Goal: Communication & Community: Answer question/provide support

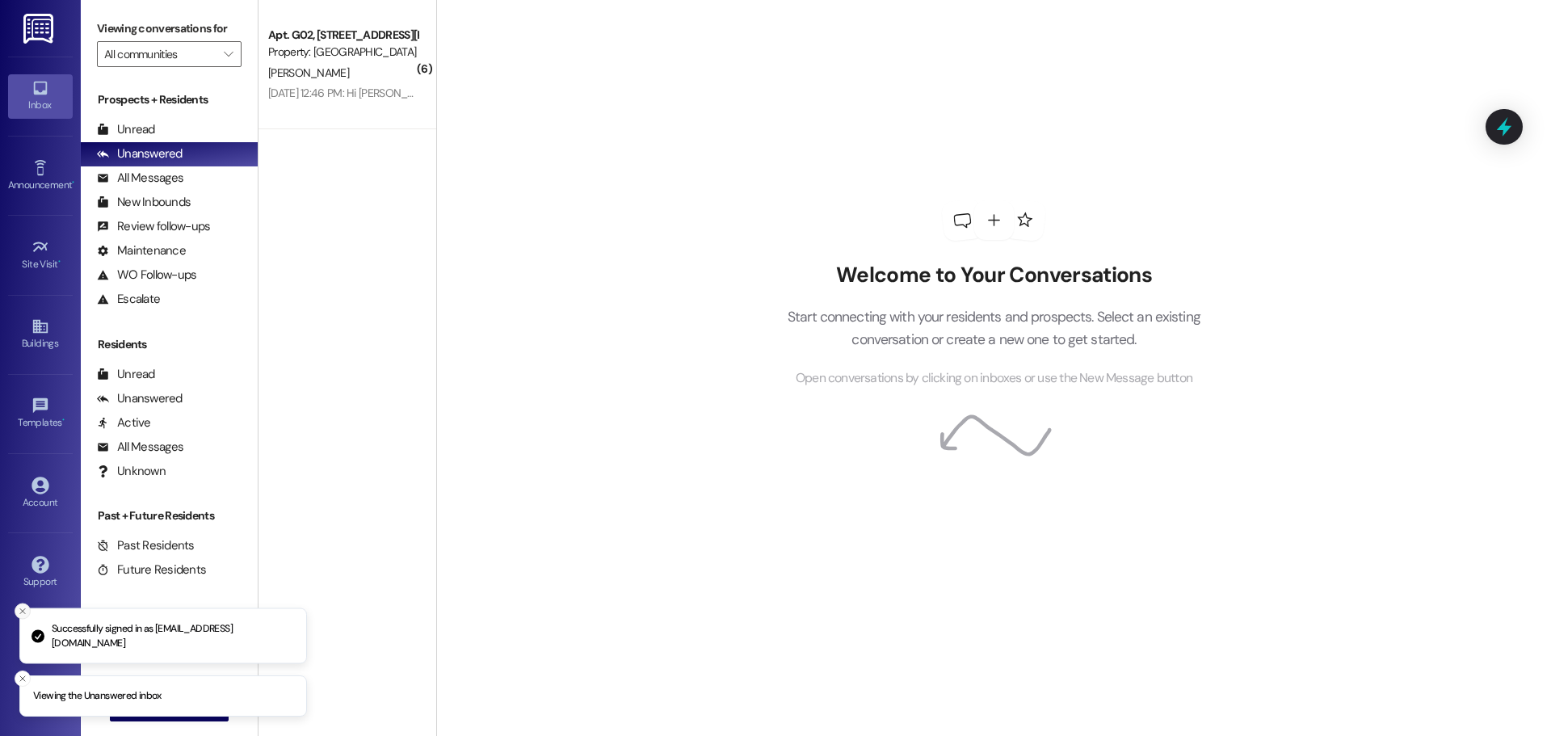
click at [20, 612] on icon "Close toast" at bounding box center [23, 612] width 10 height 10
click at [17, 681] on button "Close toast" at bounding box center [23, 679] width 16 height 16
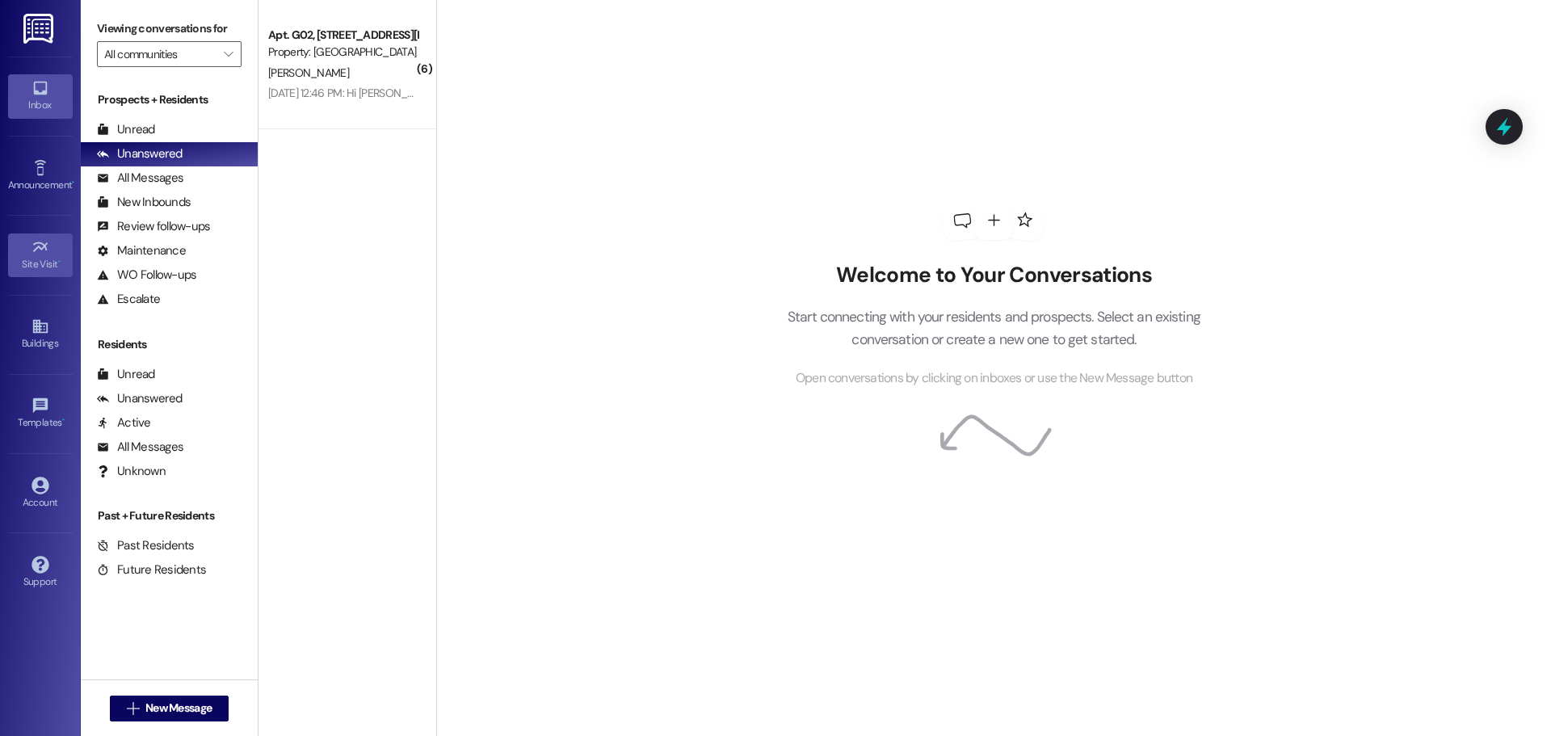
click at [36, 246] on icon at bounding box center [41, 247] width 18 height 18
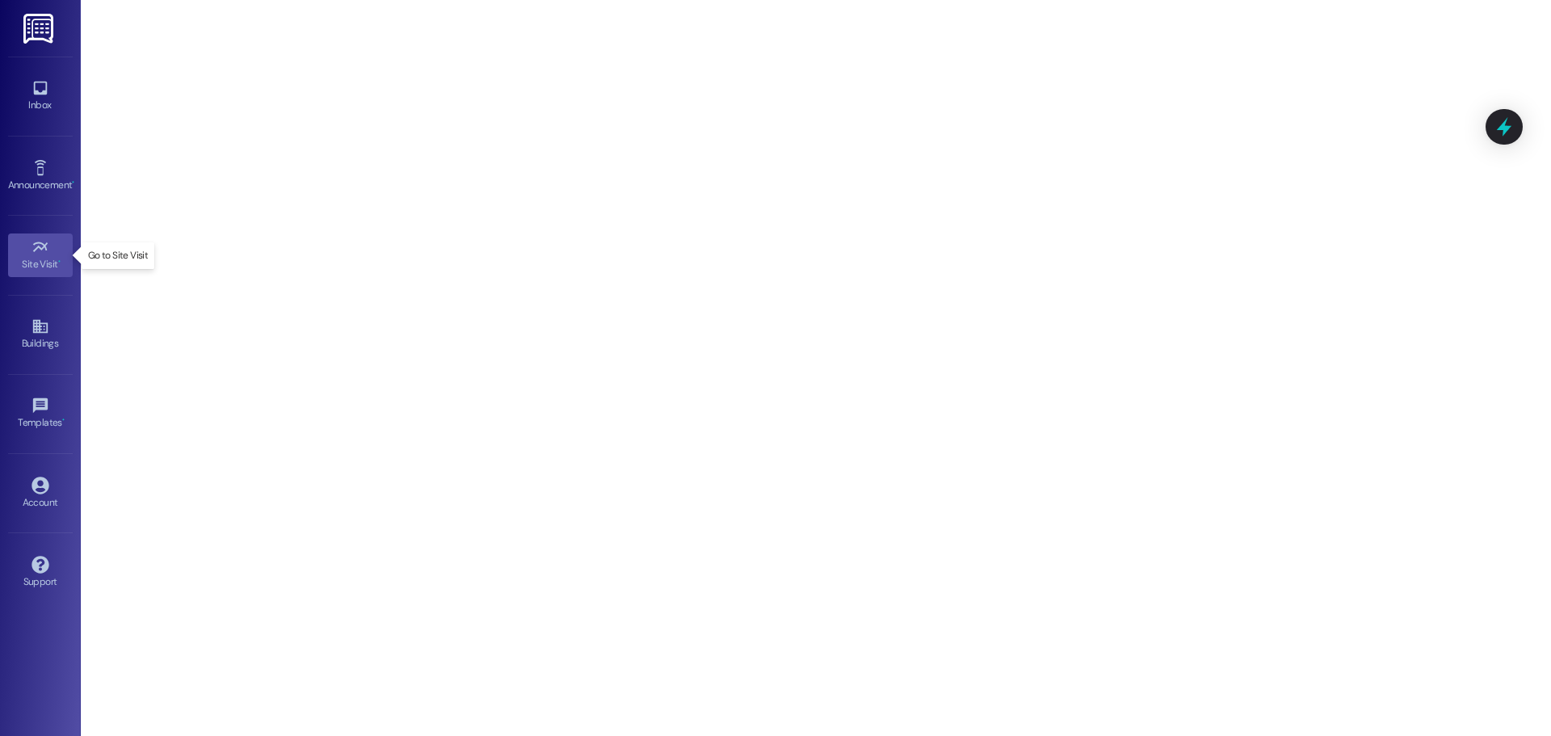
click at [49, 250] on link "Site Visit •" at bounding box center [40, 255] width 65 height 44
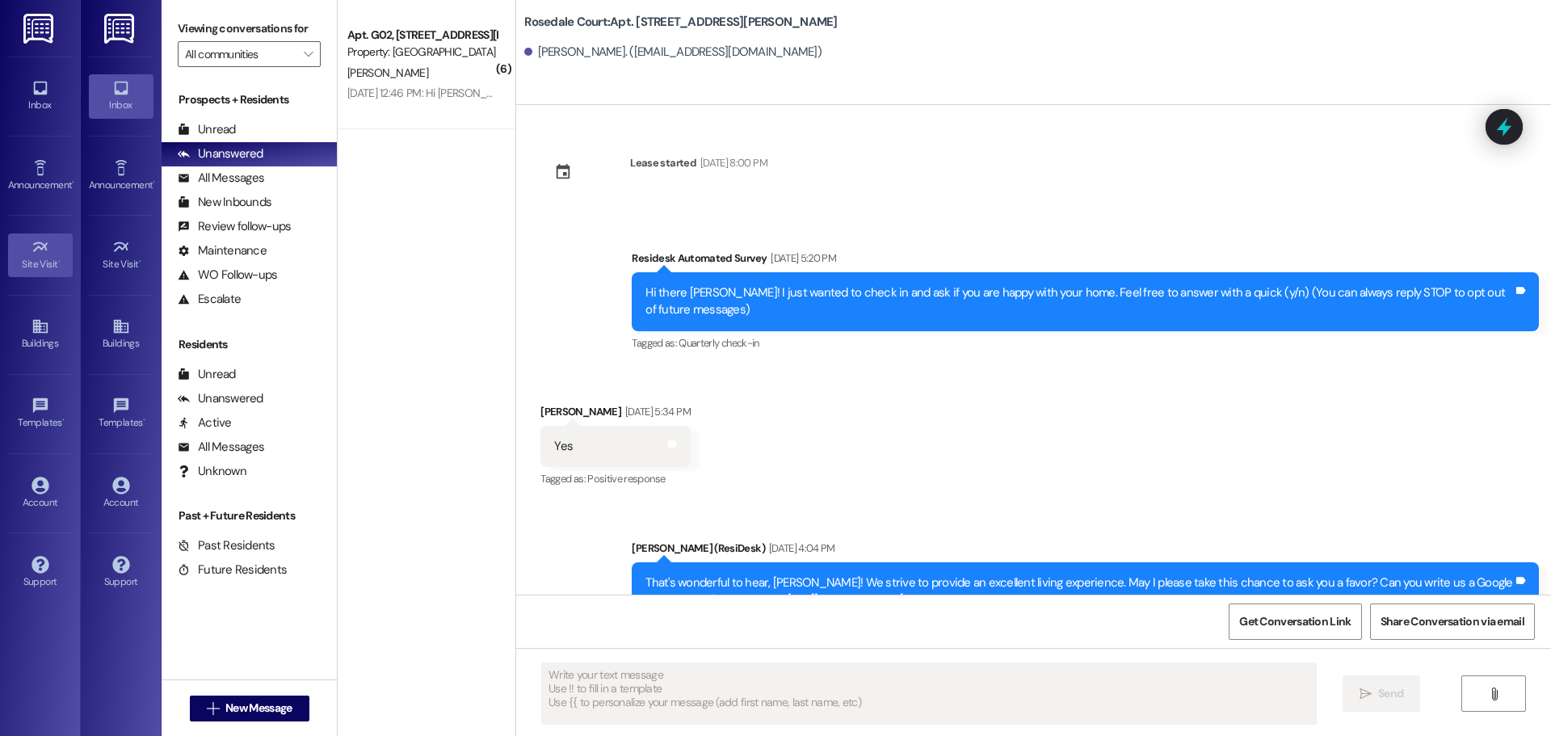
type textarea "Fetching suggested responses. Please feel free to read through the conversation…"
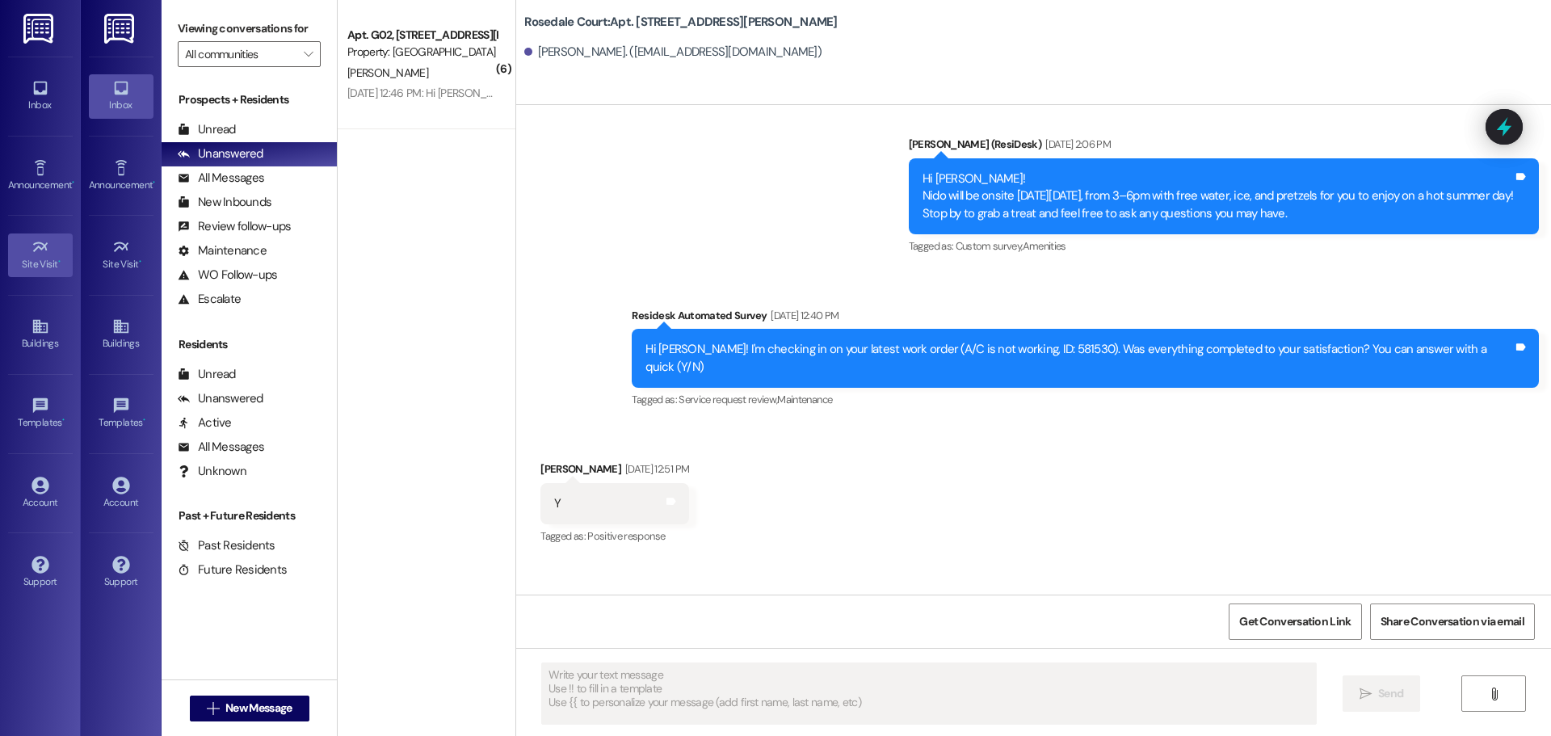
scroll to position [350, 0]
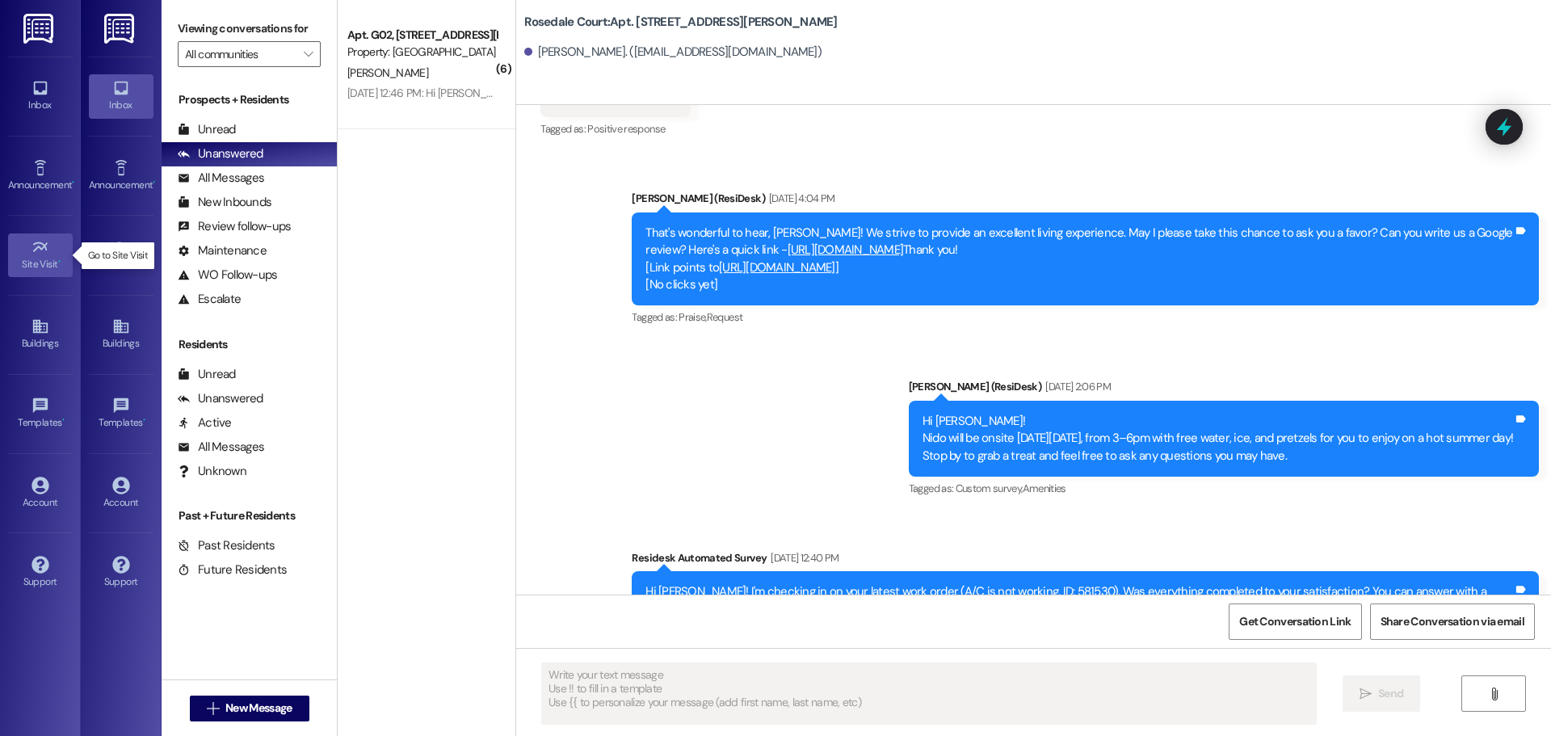
click at [39, 249] on icon at bounding box center [41, 247] width 18 height 18
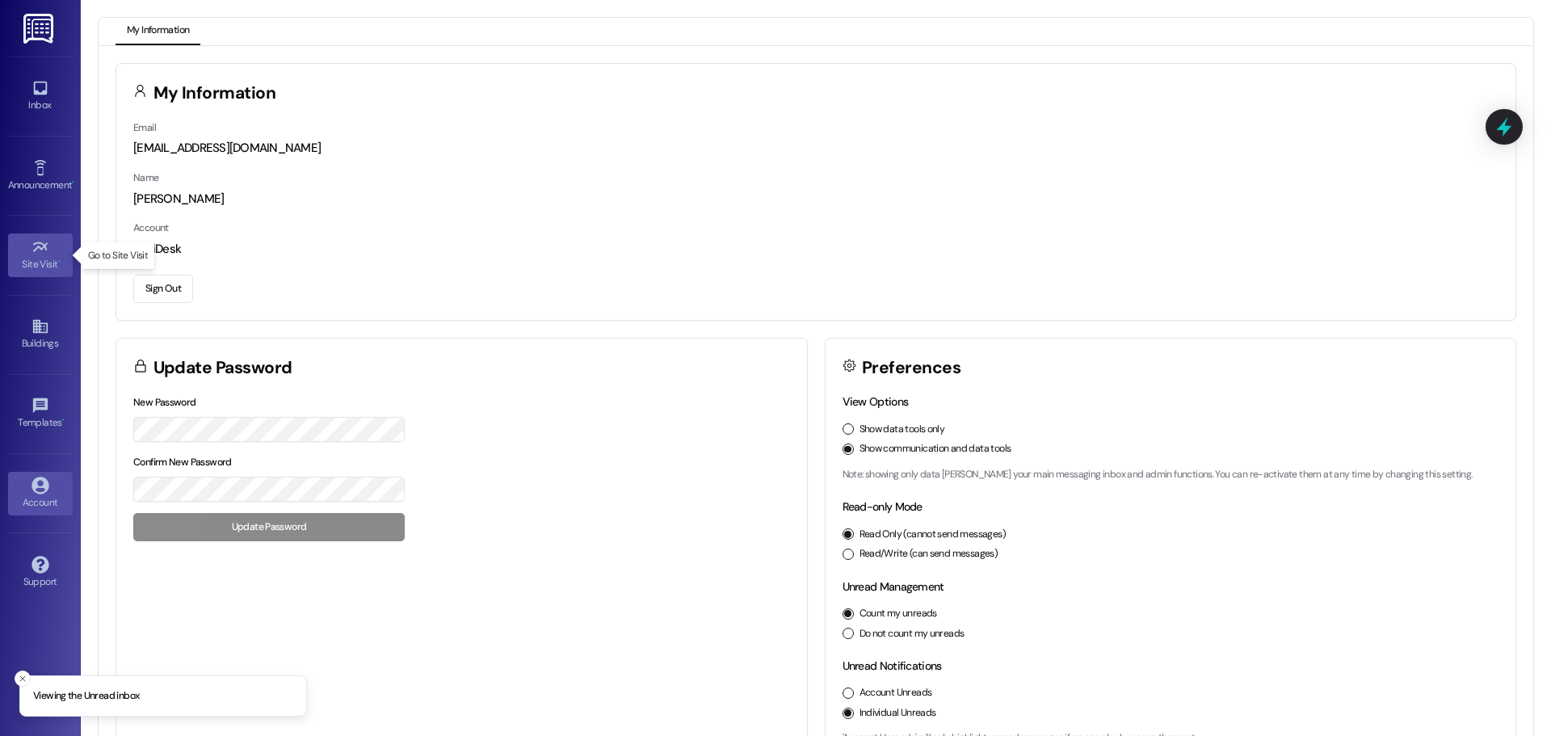
click at [38, 256] on div "Site Visit •" at bounding box center [40, 264] width 81 height 16
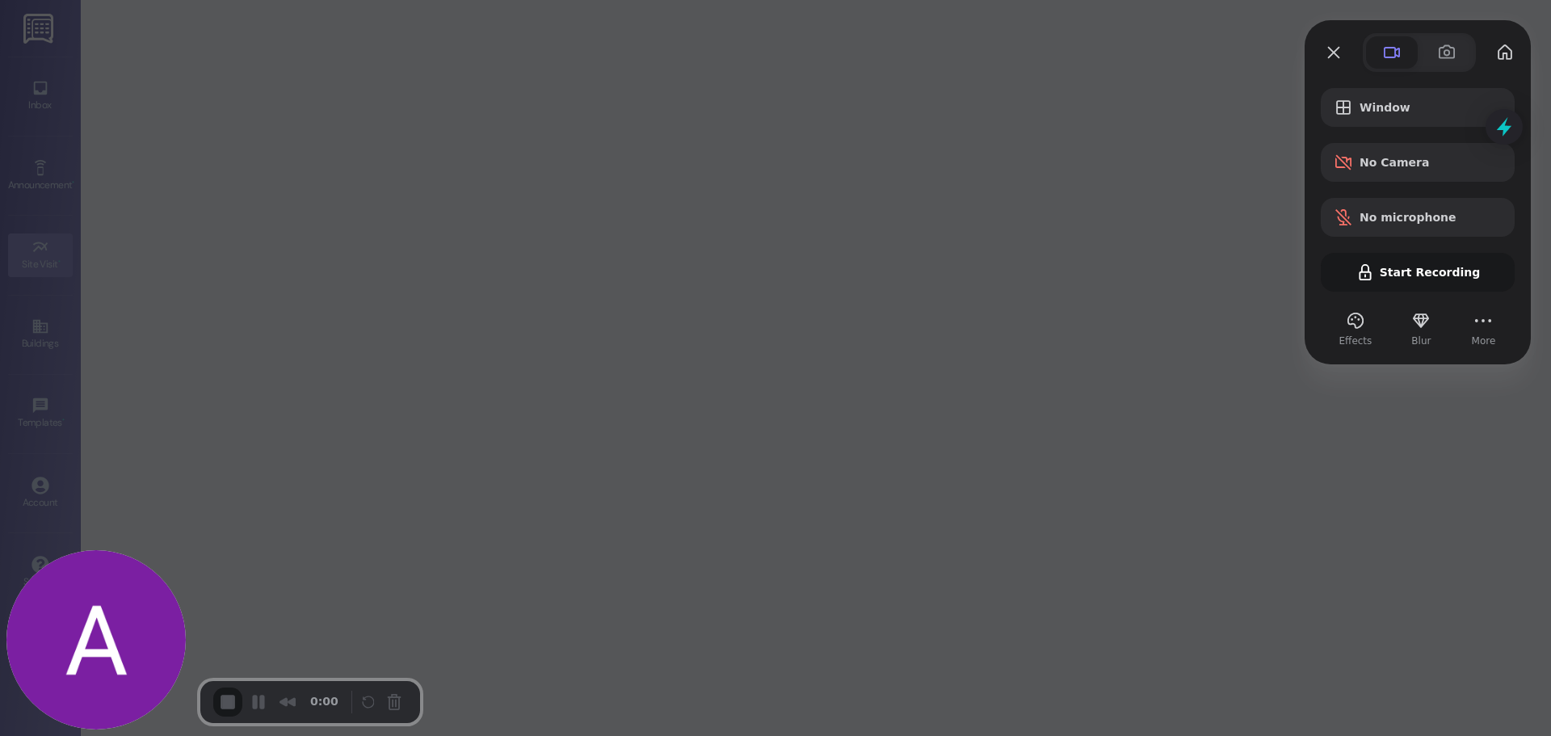
click at [1392, 49] on span at bounding box center [1391, 52] width 19 height 19
click at [1391, 103] on span "Window" at bounding box center [1431, 107] width 142 height 13
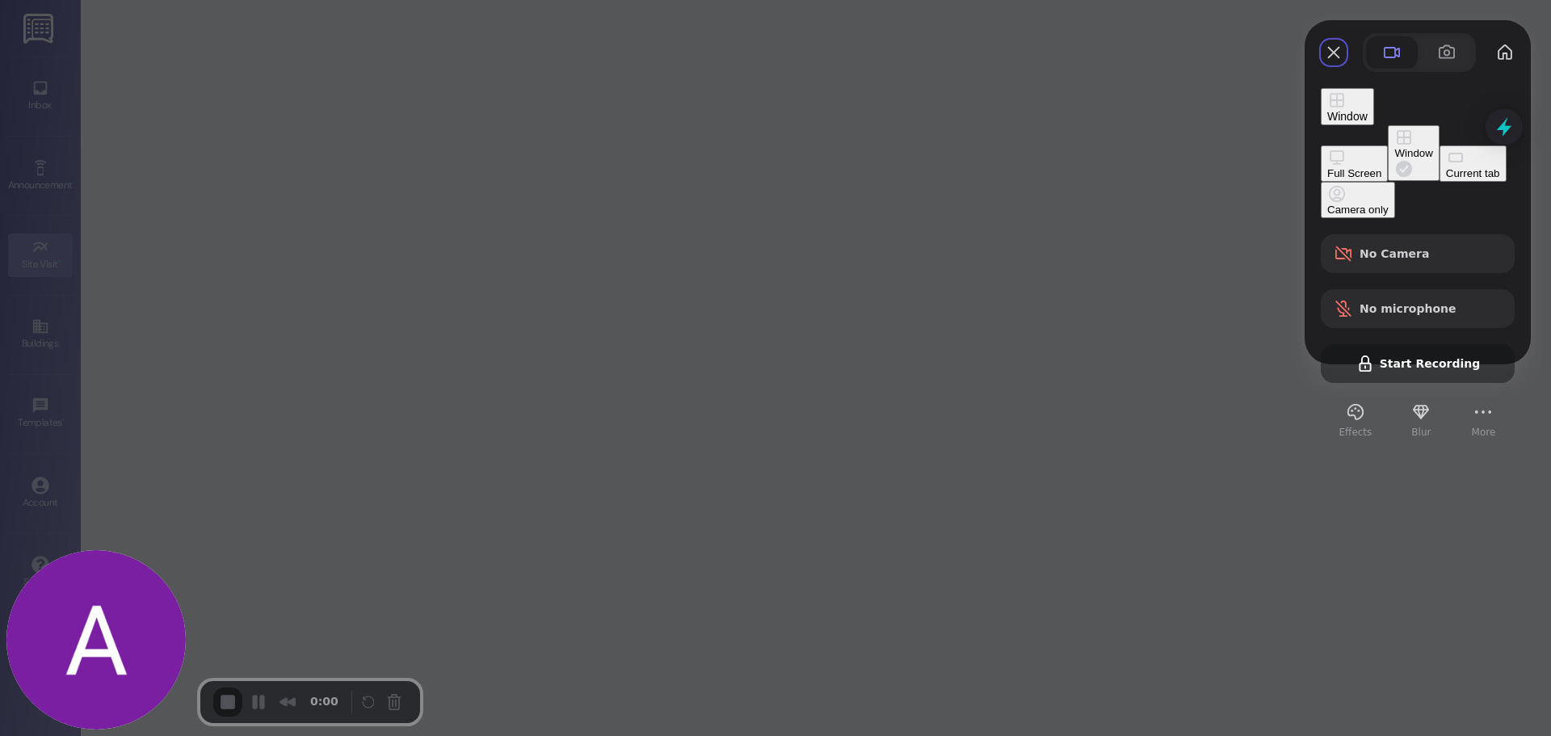
click at [1321, 145] on button "Full Screen" at bounding box center [1354, 163] width 67 height 36
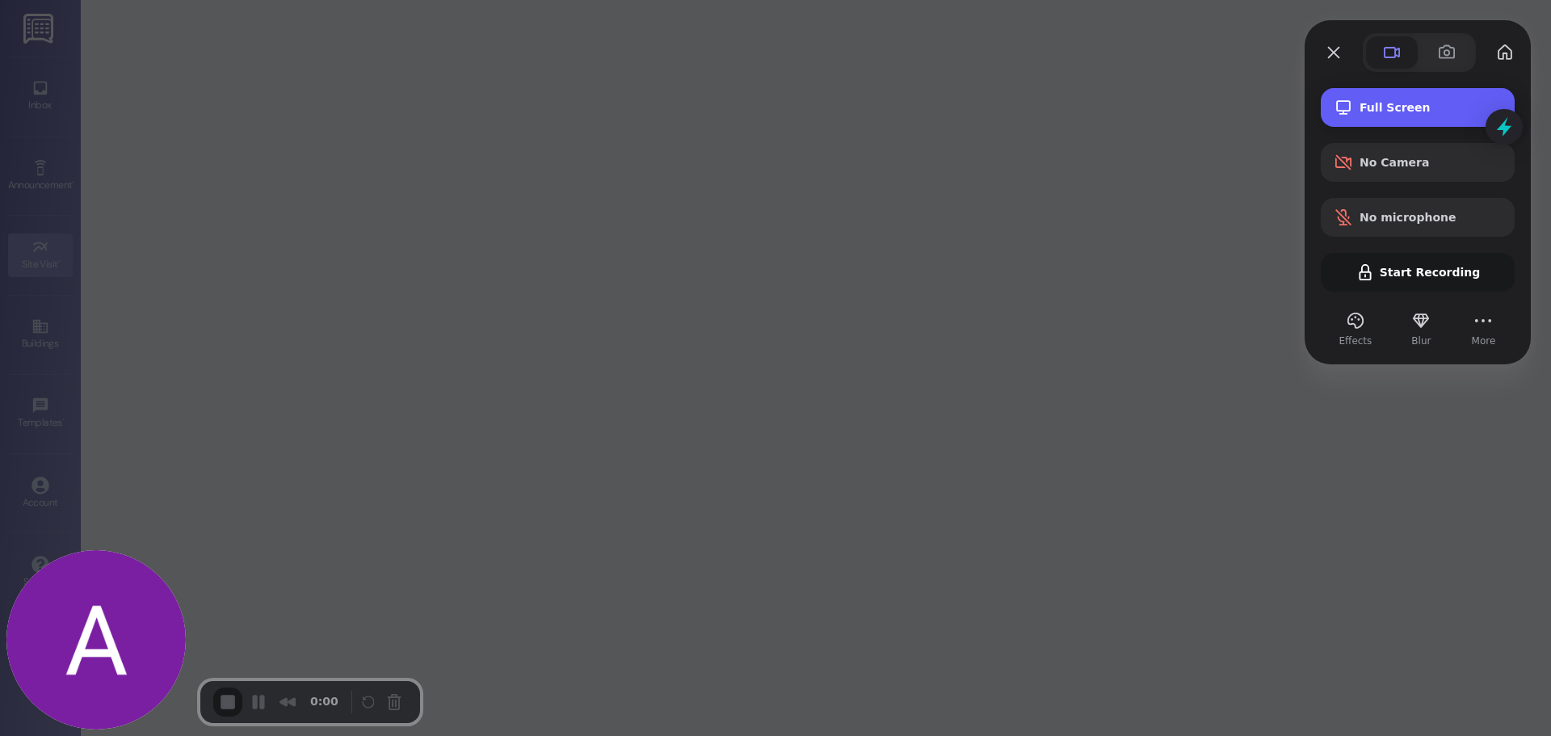
click at [1448, 118] on div "Full Screen" at bounding box center [1418, 107] width 194 height 39
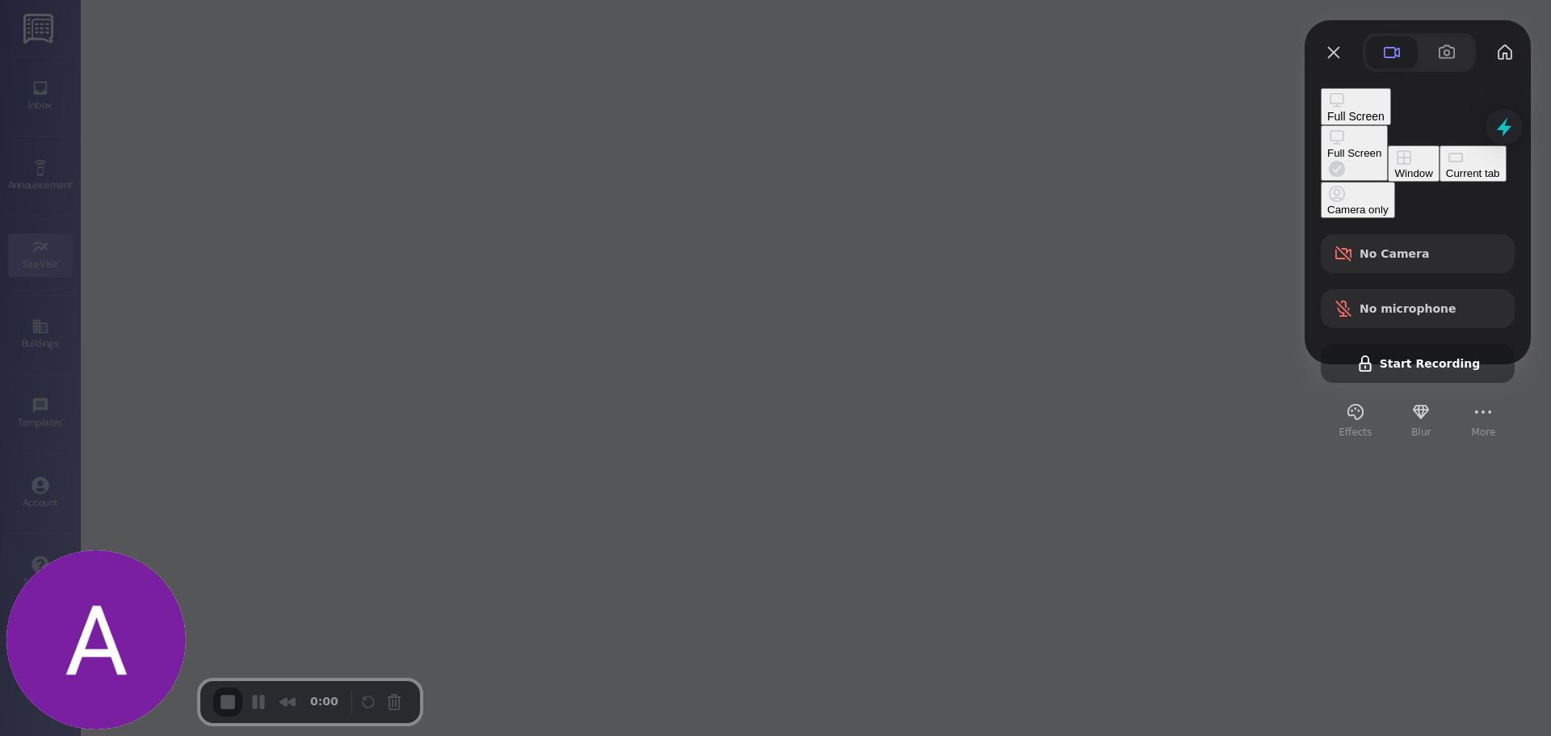
click at [1440, 182] on button "Current tab" at bounding box center [1473, 163] width 67 height 36
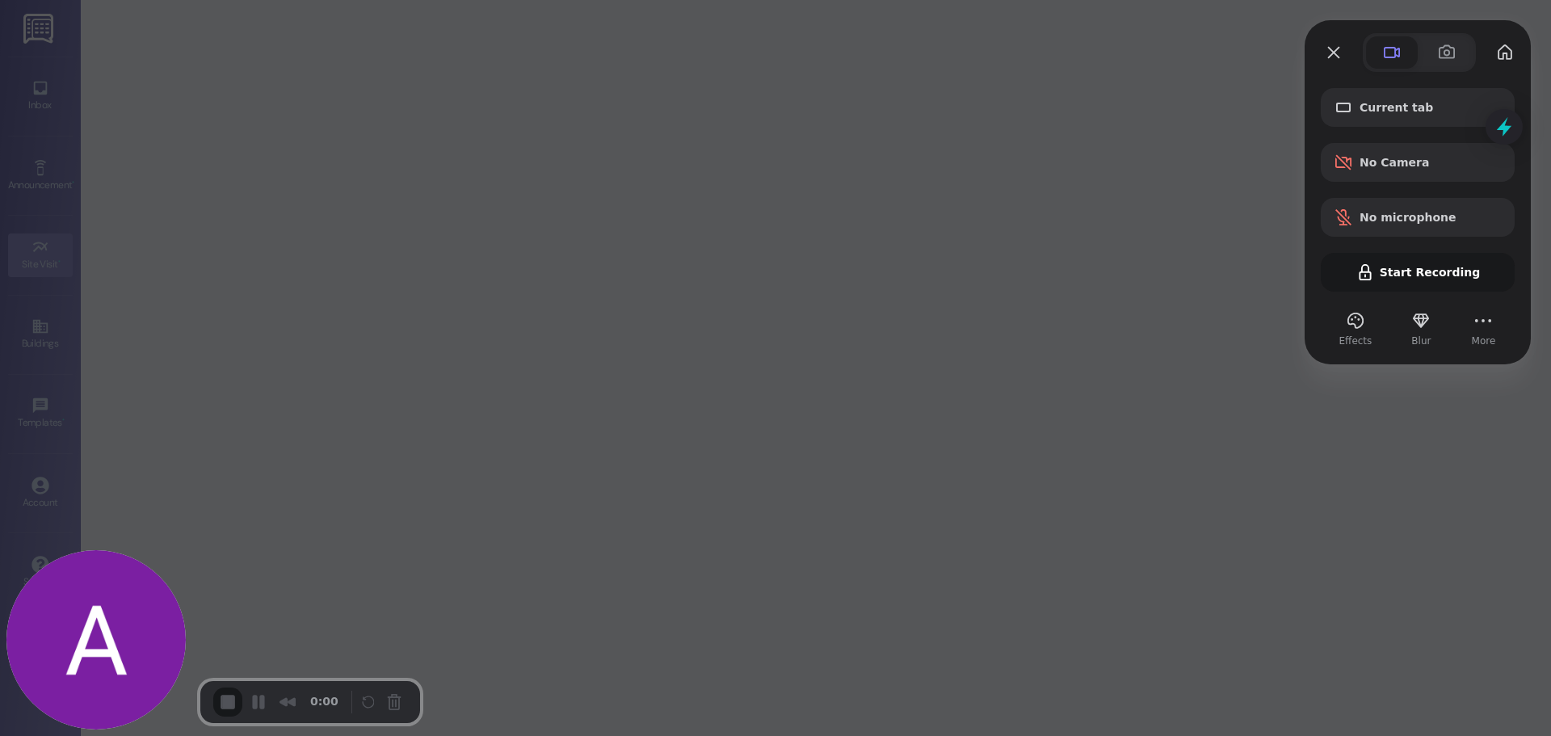
click at [1412, 271] on div "Current tab No Camera No microphone Start Recording" at bounding box center [1418, 190] width 194 height 204
click at [1334, 50] on button "Close" at bounding box center [1334, 53] width 26 height 26
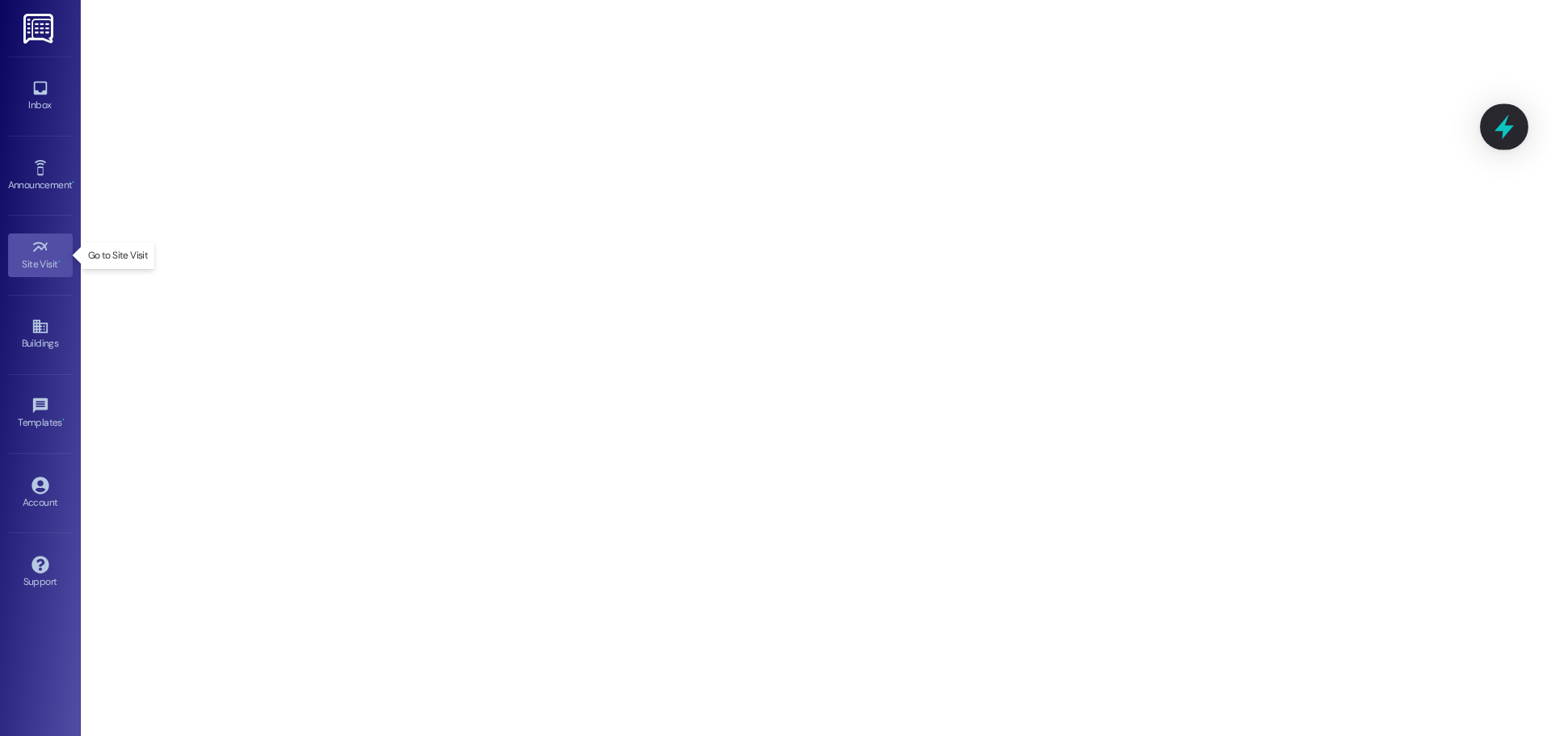
click at [1509, 119] on icon at bounding box center [1504, 126] width 27 height 27
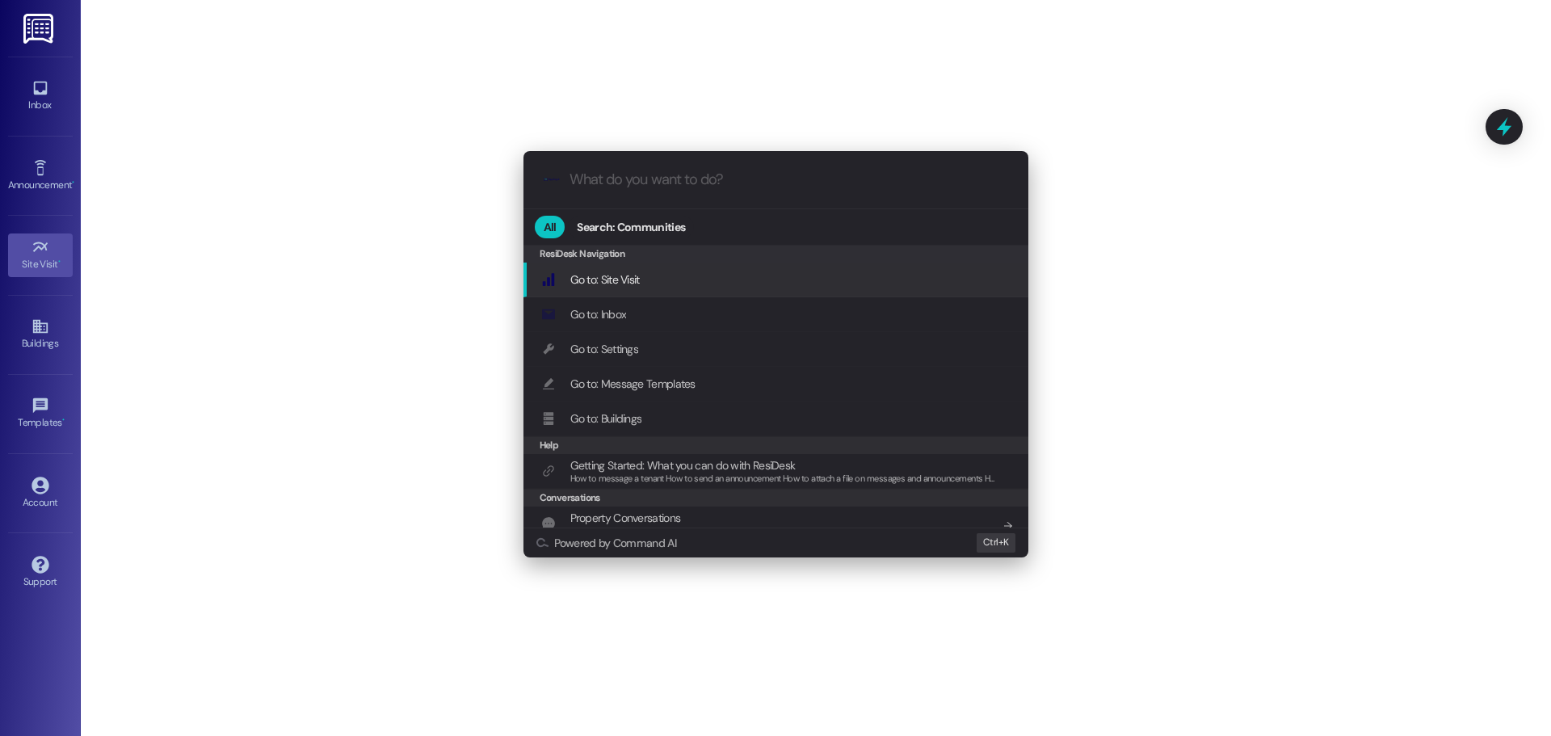
click at [1498, 137] on div ".cls-1{fill:#0a055f;}.cls-2{fill:#0cc4c4;} resideskLogoBlueOrange All Search: C…" at bounding box center [775, 368] width 1551 height 736
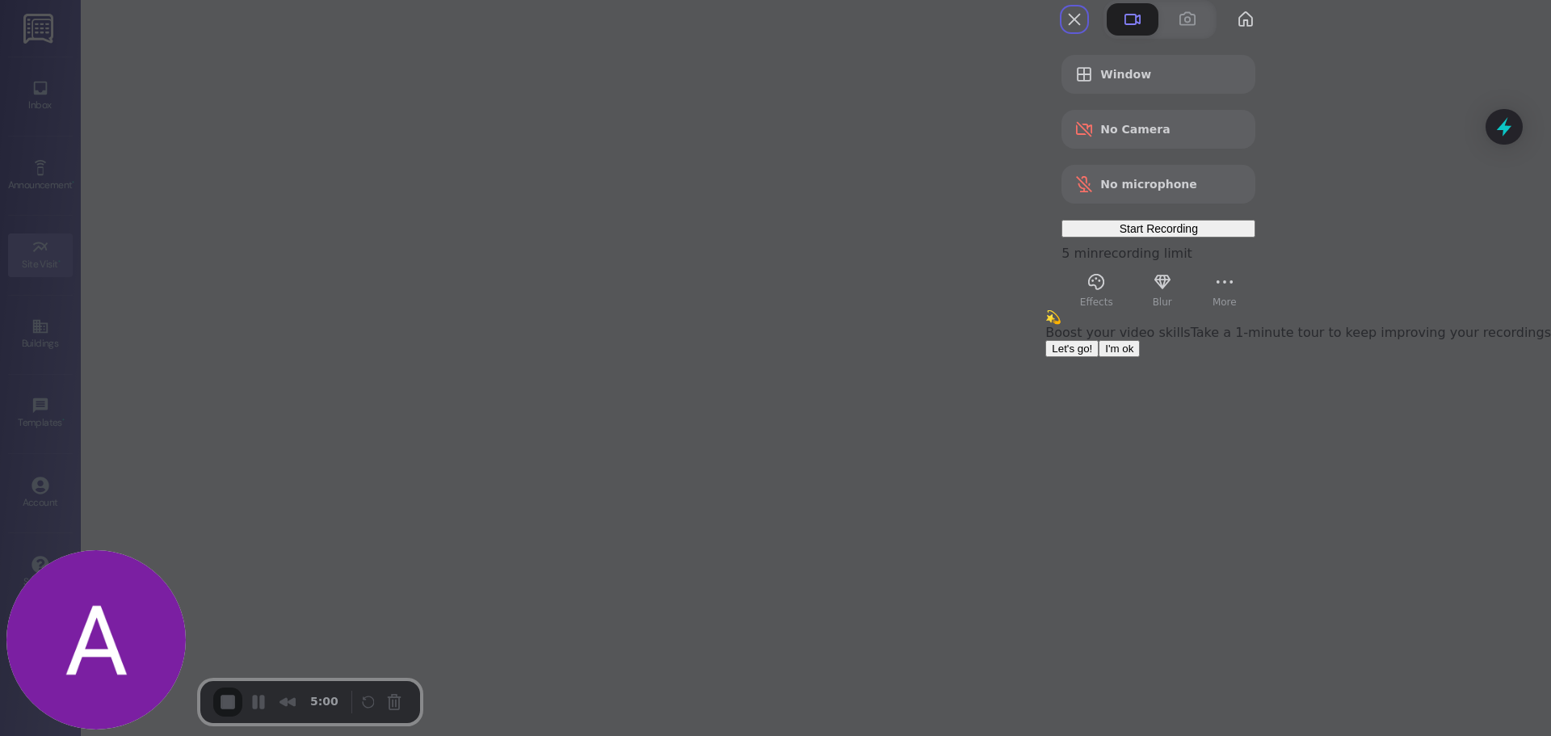
click at [1140, 357] on button "I'm ok" at bounding box center [1119, 348] width 41 height 17
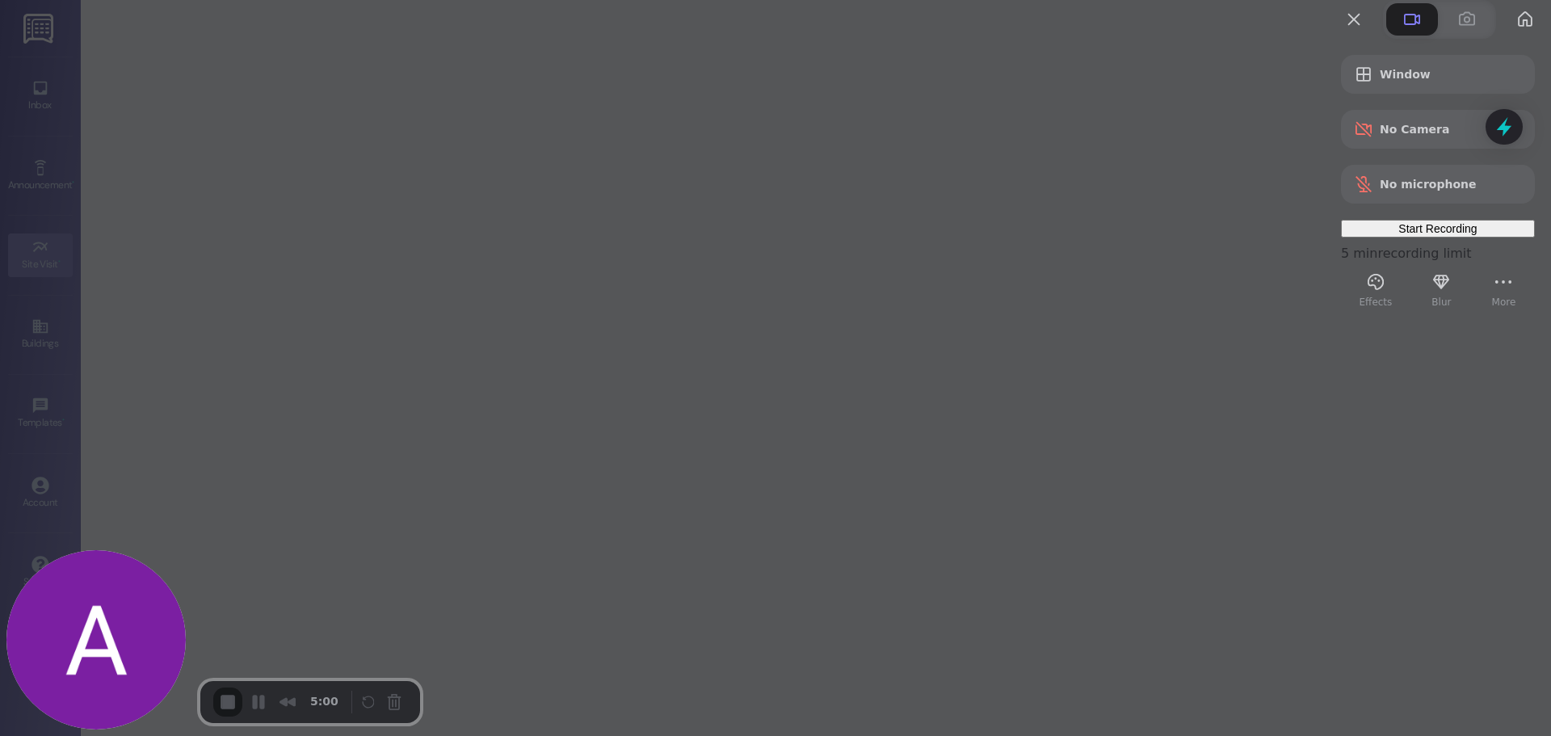
click at [1428, 235] on div "Start Recording" at bounding box center [1438, 228] width 181 height 13
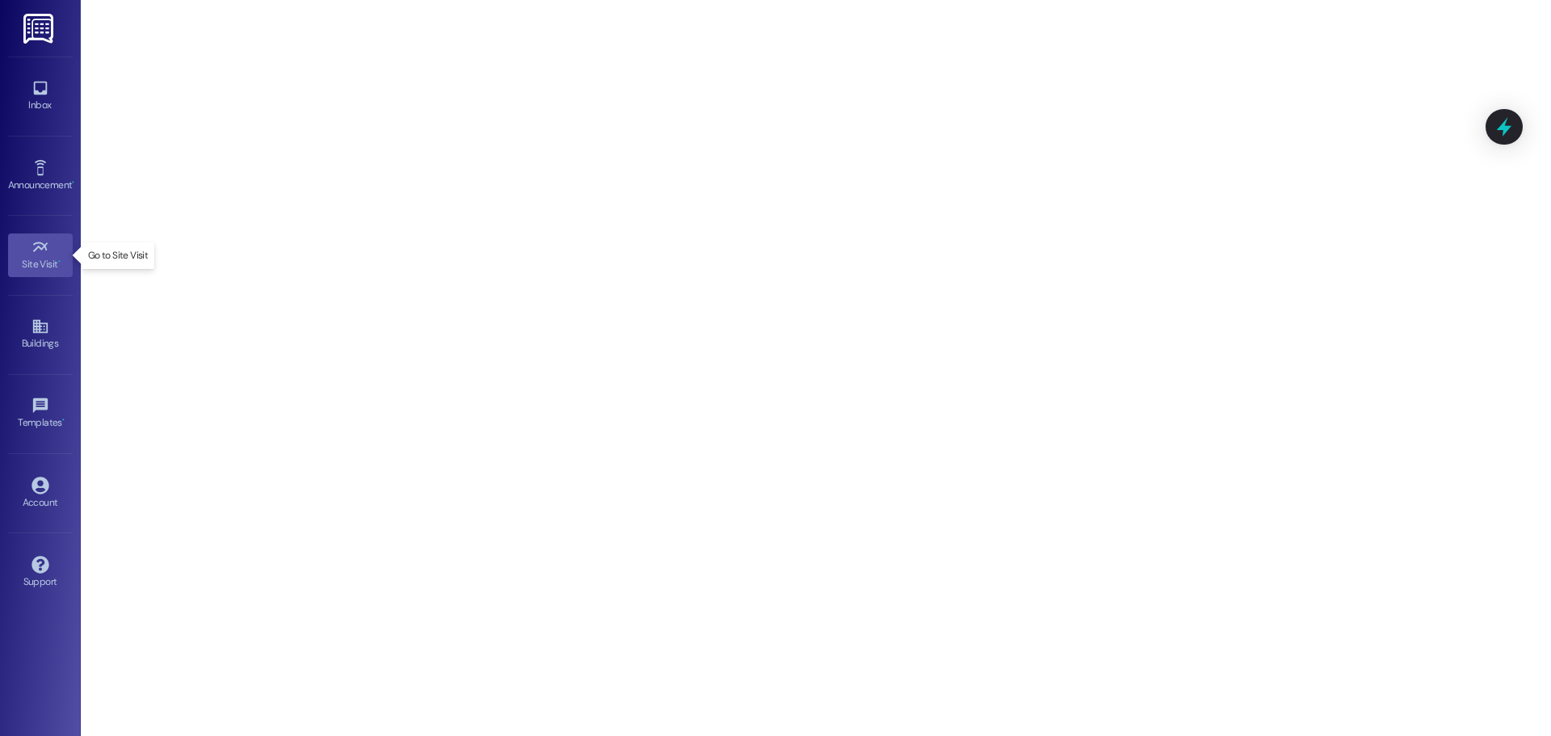
click at [44, 243] on icon at bounding box center [41, 247] width 18 height 18
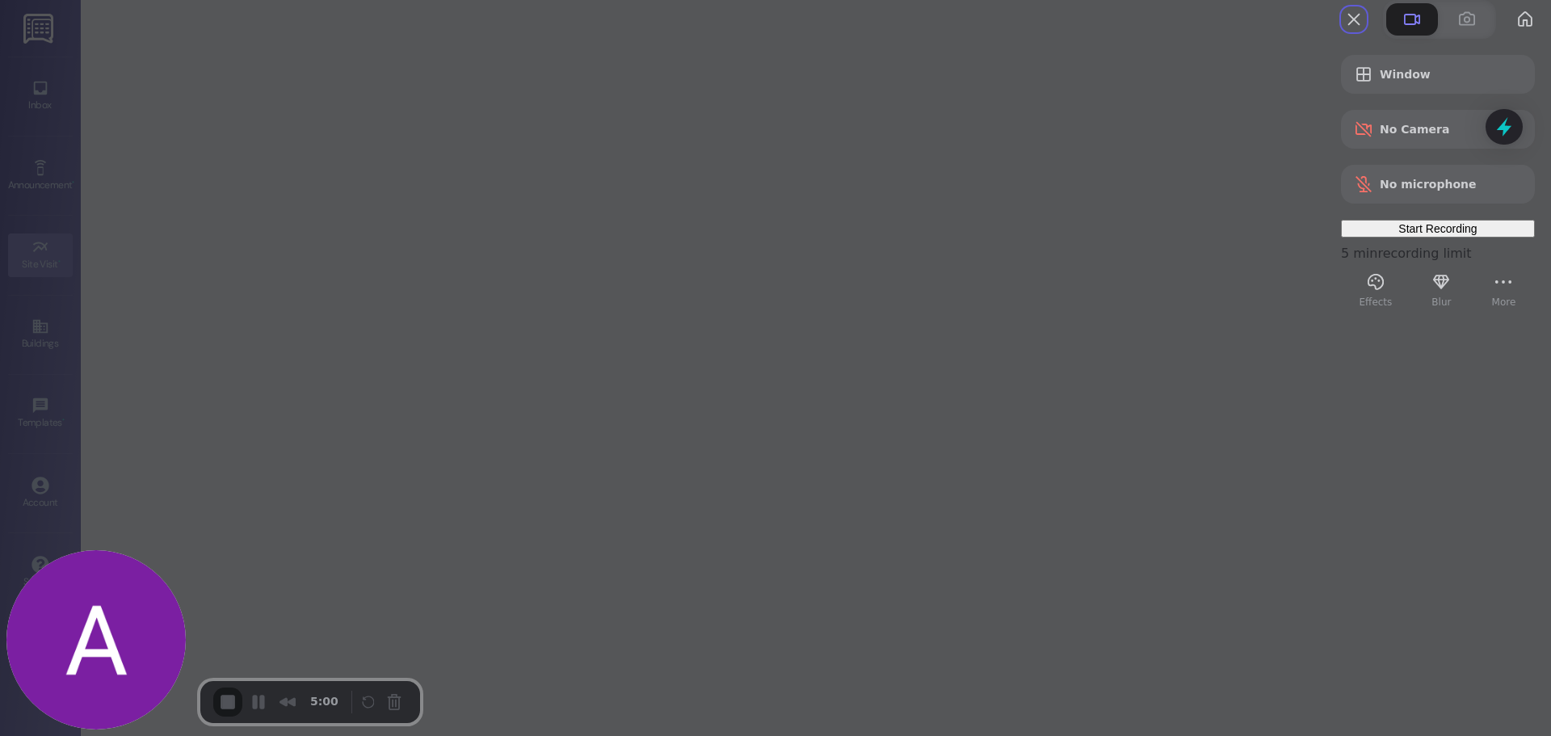
click at [1462, 235] on span "Start Recording" at bounding box center [1438, 228] width 78 height 13
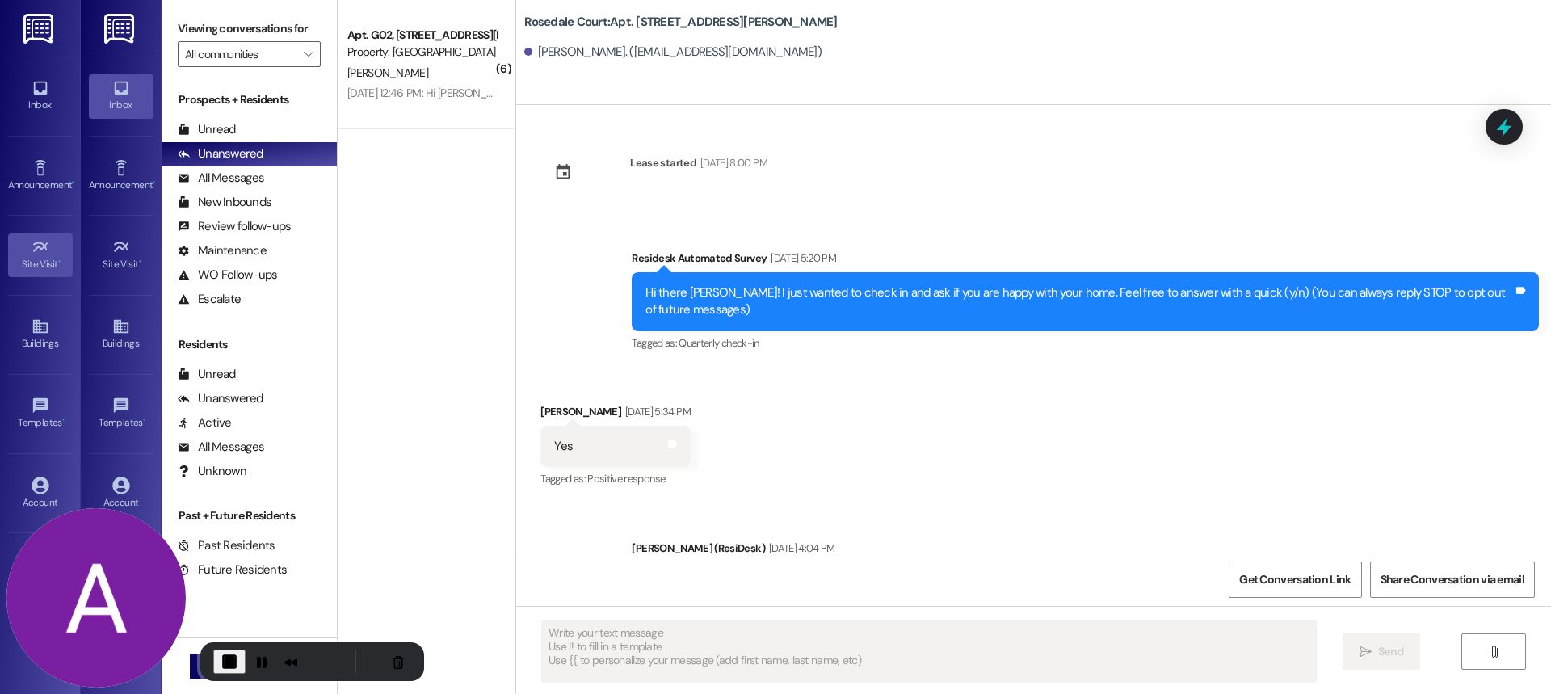
type textarea "Fetching suggested responses. Please feel free to read through the conversation…"
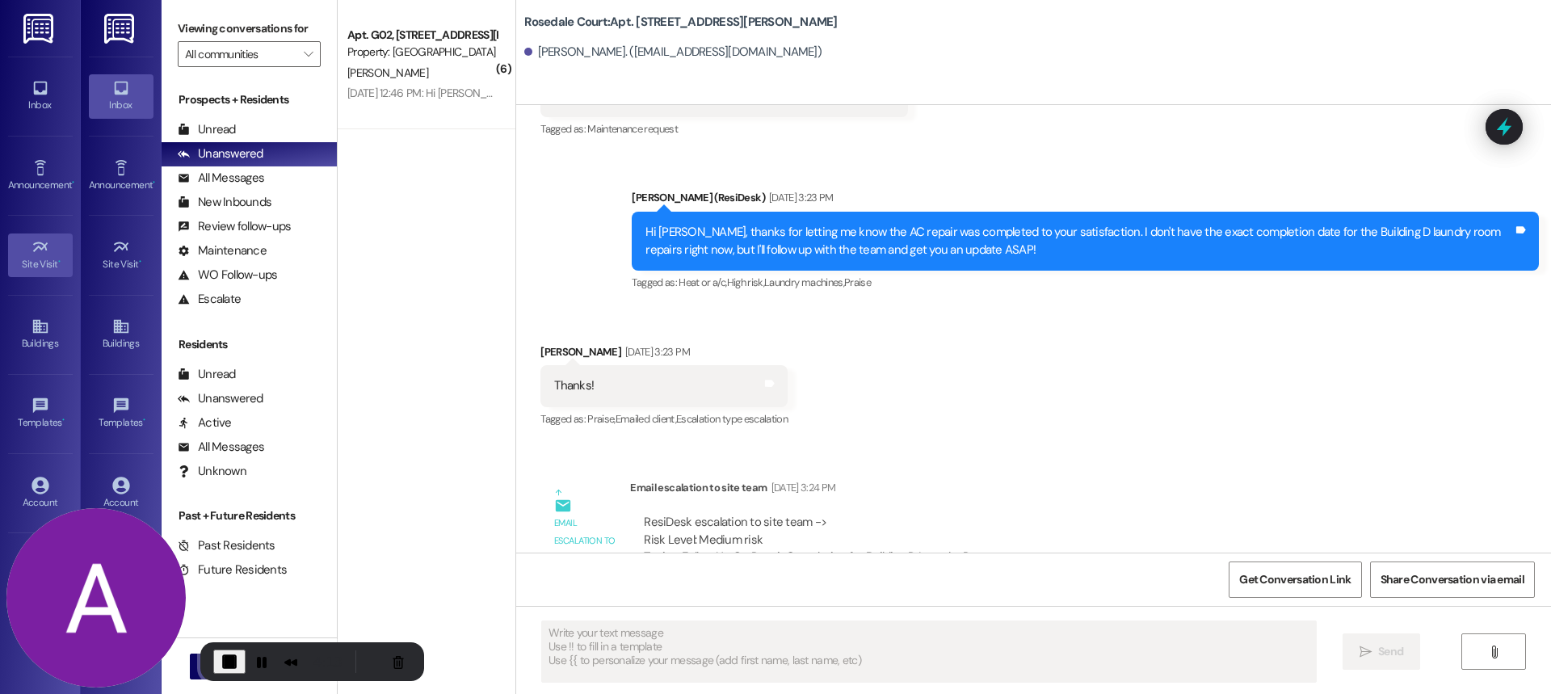
scroll to position [3315, 0]
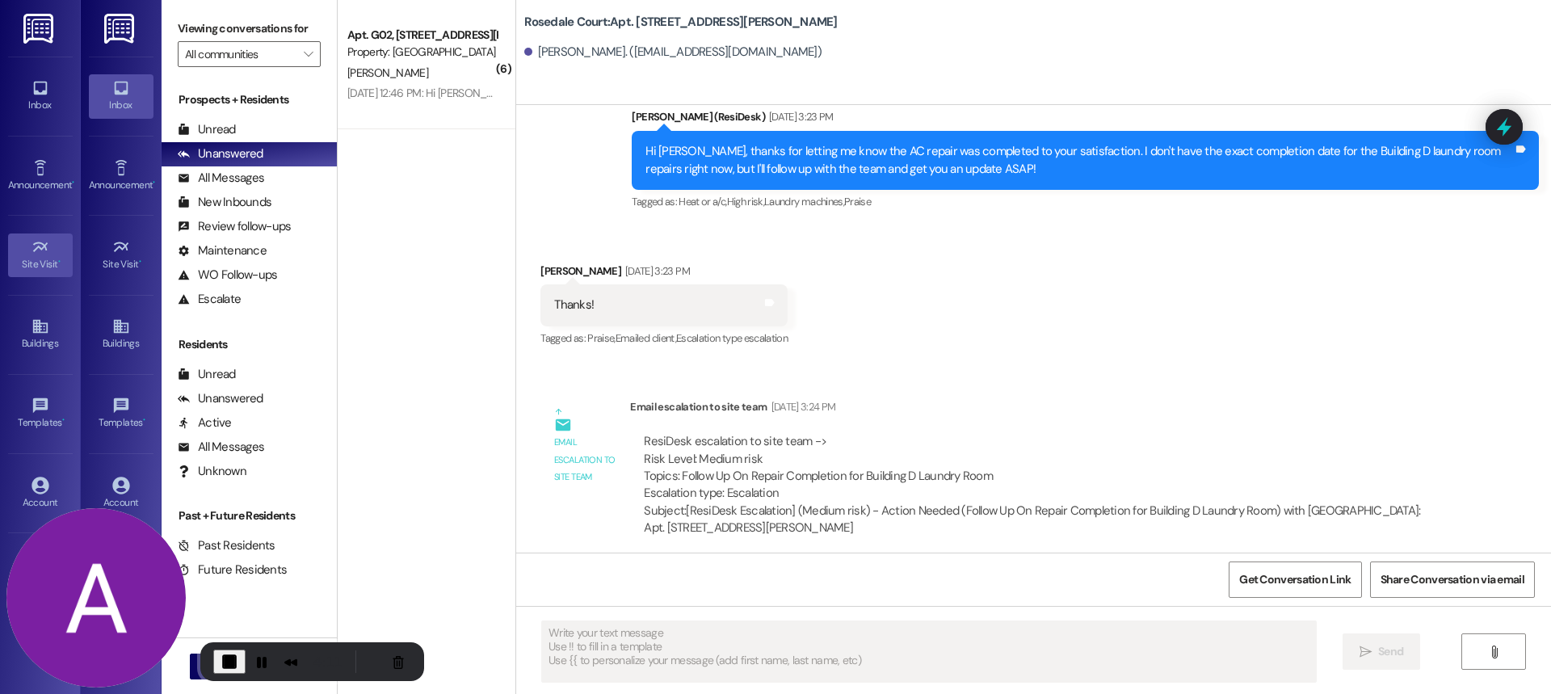
click at [1205, 444] on div "ResiDesk escalation to site team -> Risk Level: Medium risk Topics: Follow Up O…" at bounding box center [1039, 467] width 790 height 69
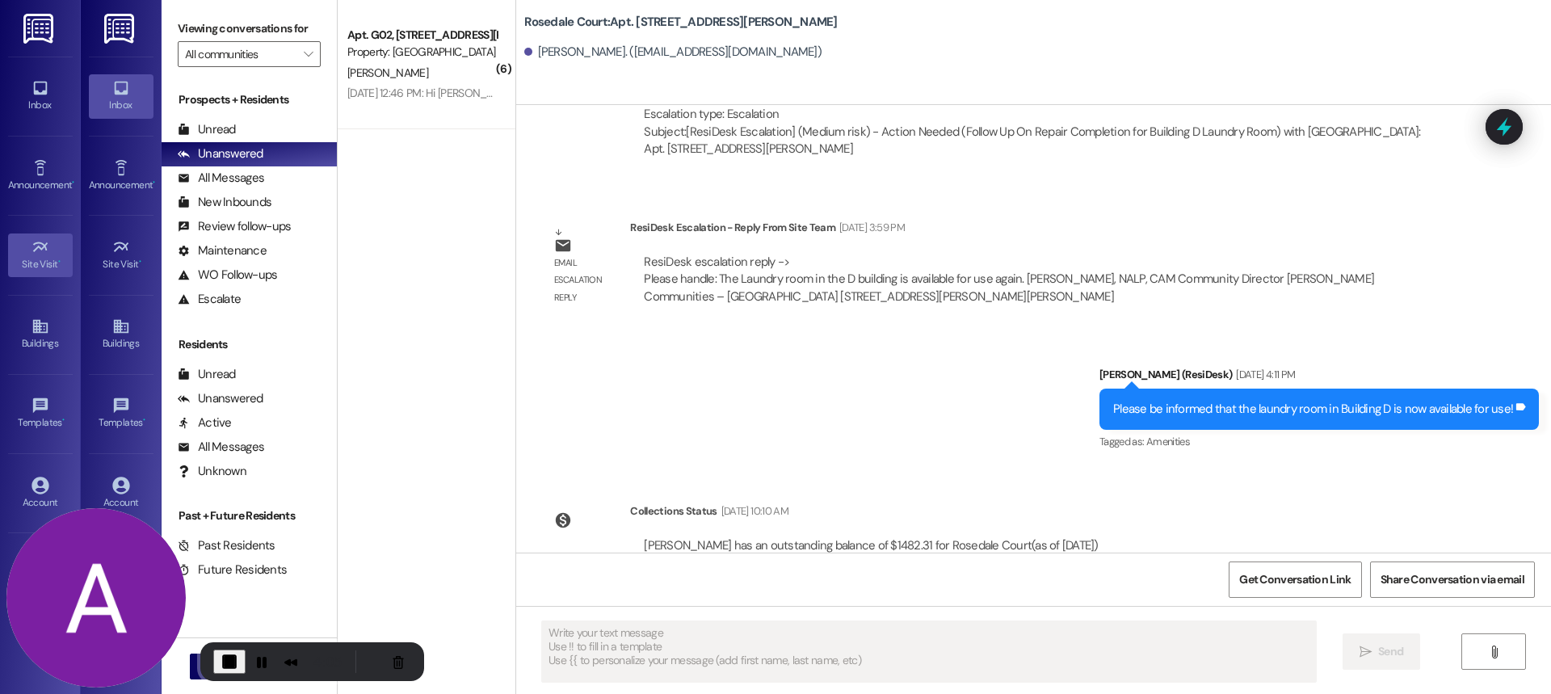
scroll to position [3704, 0]
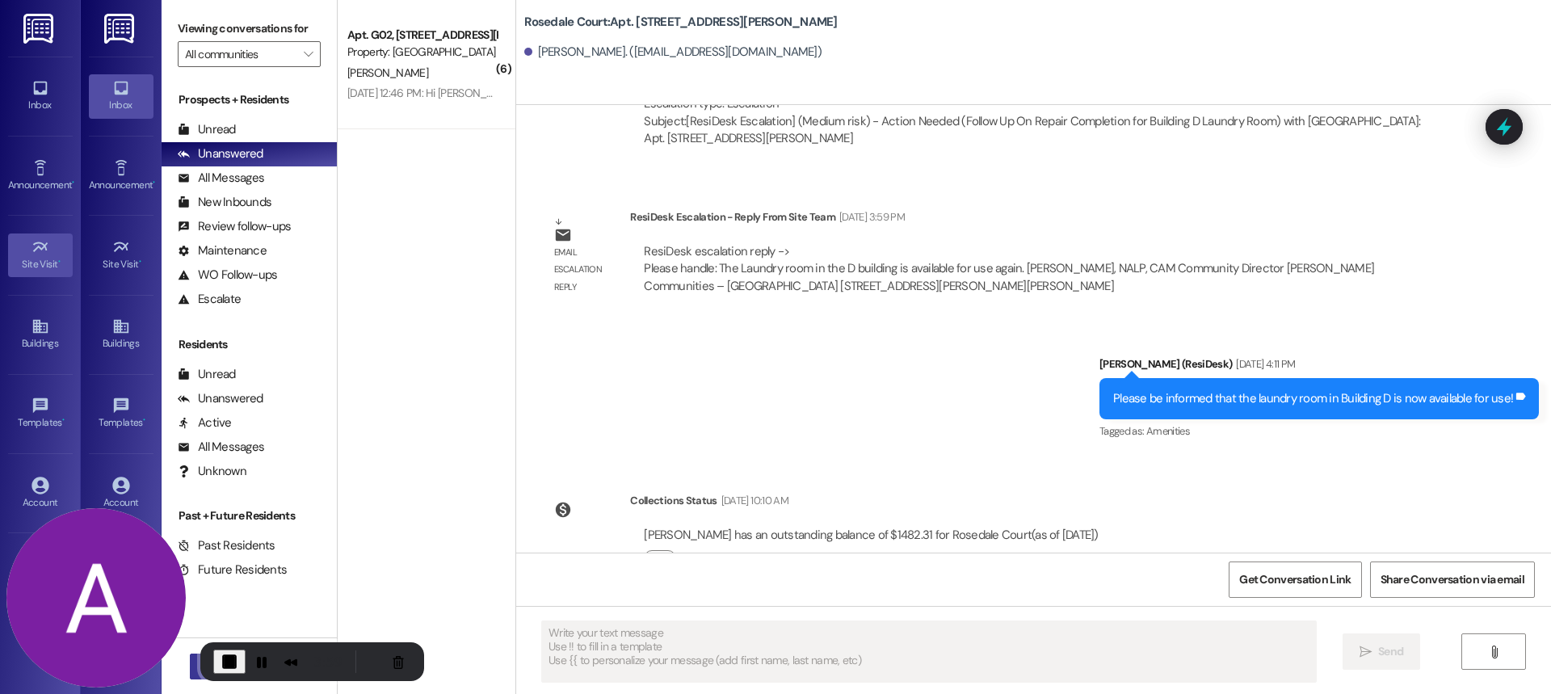
click at [190, 671] on button " New Message" at bounding box center [250, 667] width 120 height 26
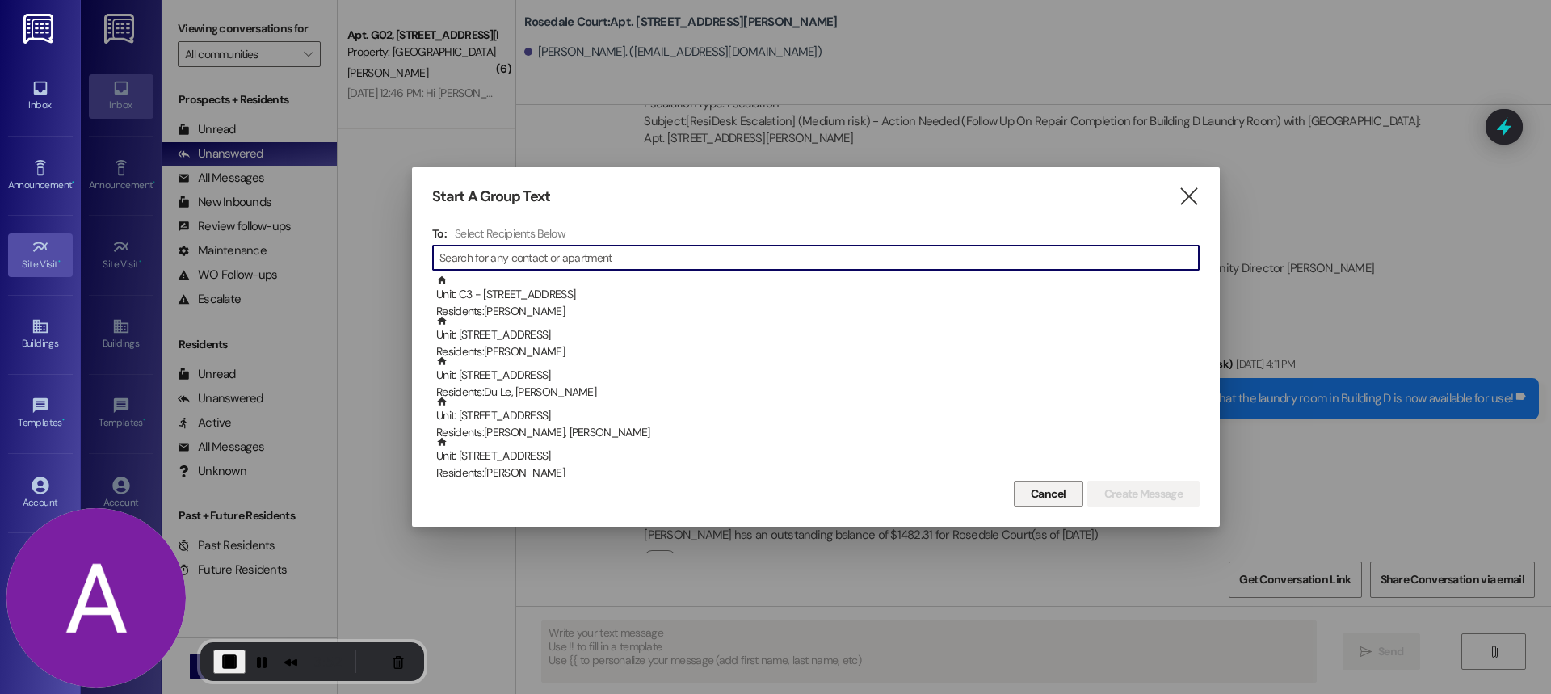
click at [1051, 491] on span "Cancel" at bounding box center [1049, 494] width 36 height 17
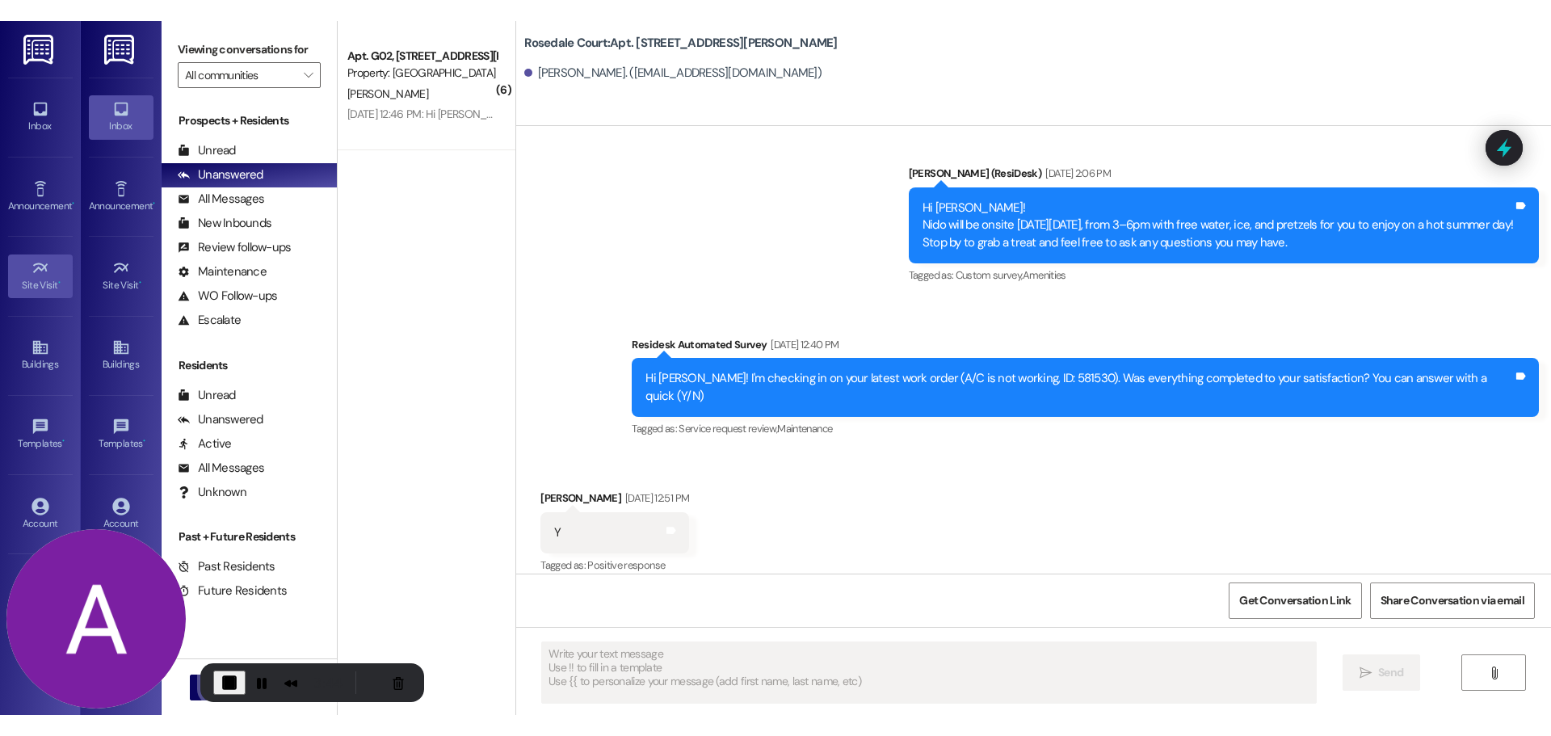
scroll to position [392, 0]
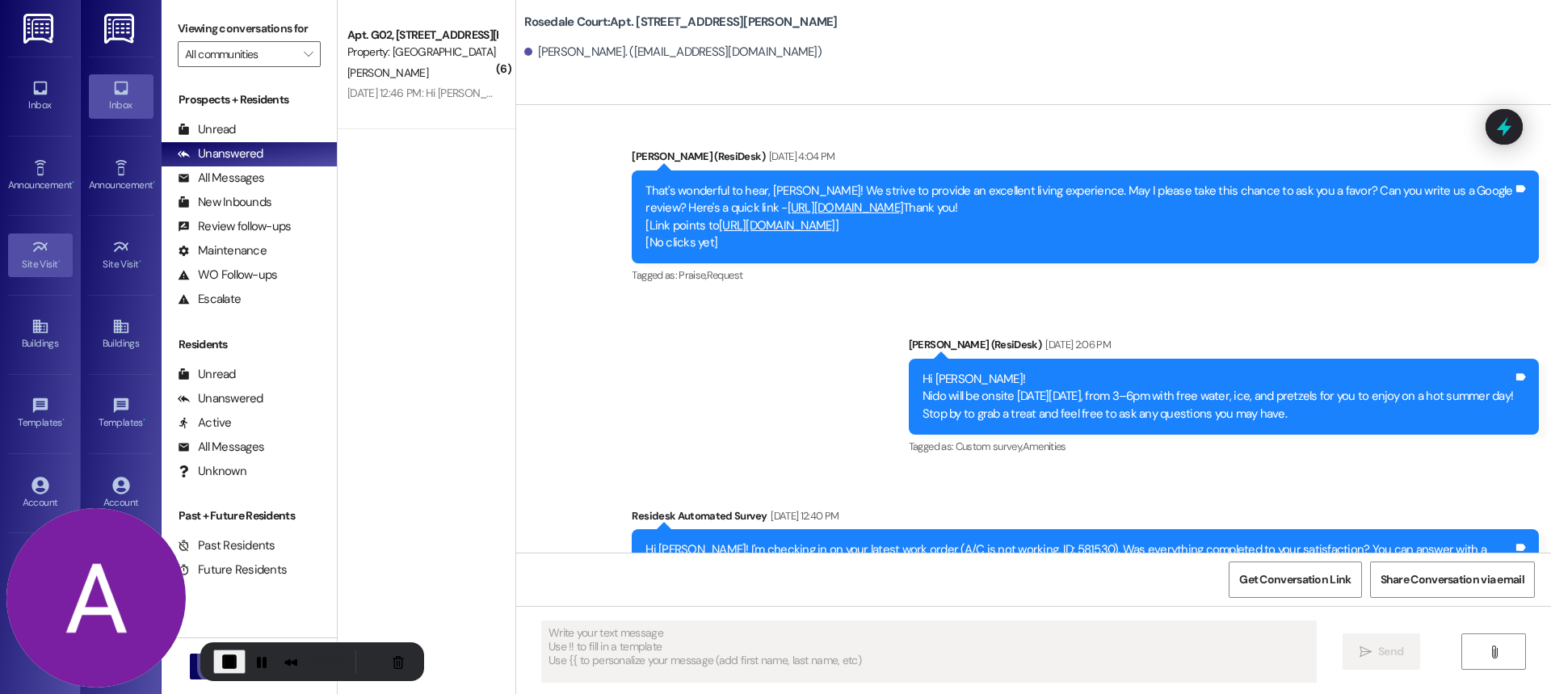
drag, startPoint x: 1237, startPoint y: 277, endPoint x: 58, endPoint y: 243, distance: 1179.3
click at [58, 243] on link "Site Visit •" at bounding box center [40, 255] width 65 height 44
click at [37, 256] on div "Site Visit •" at bounding box center [40, 264] width 81 height 16
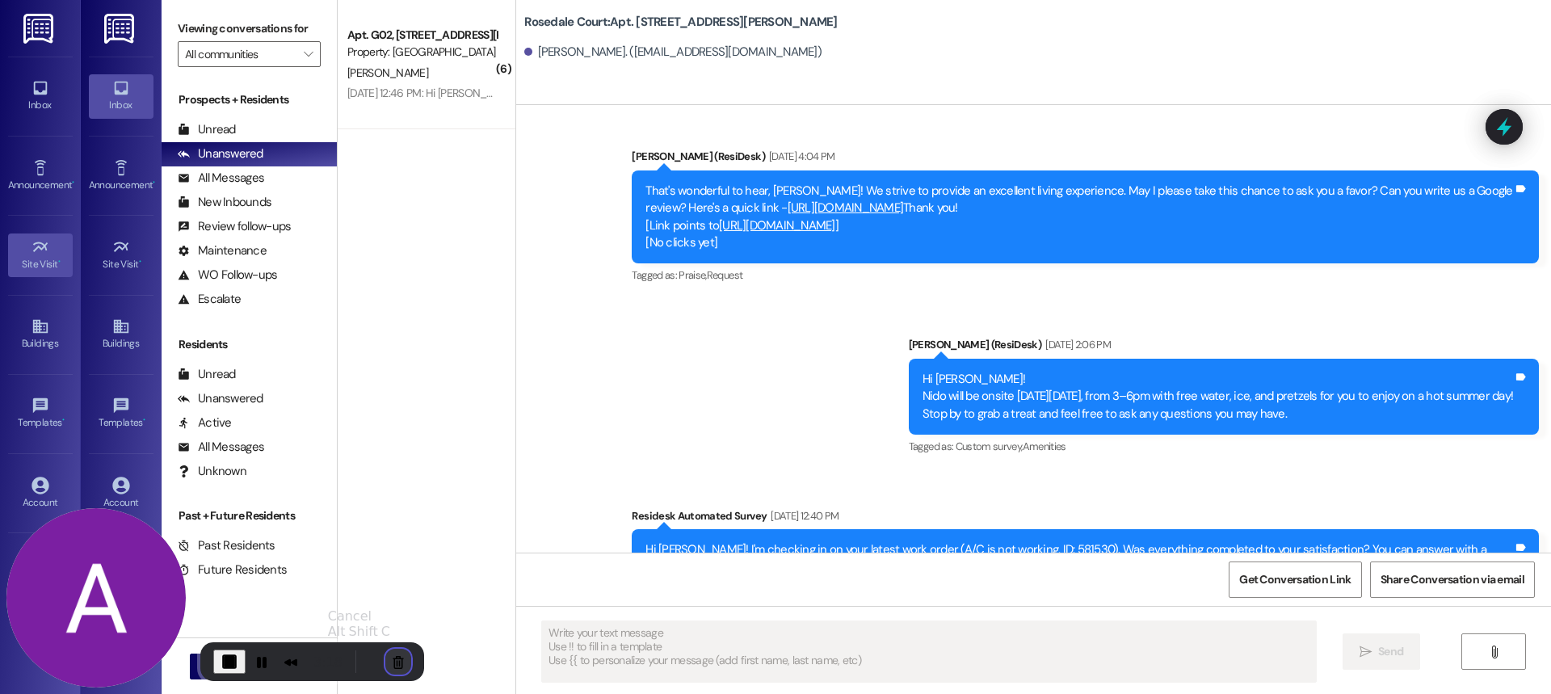
click at [391, 663] on button "Cancel Recording" at bounding box center [398, 662] width 26 height 26
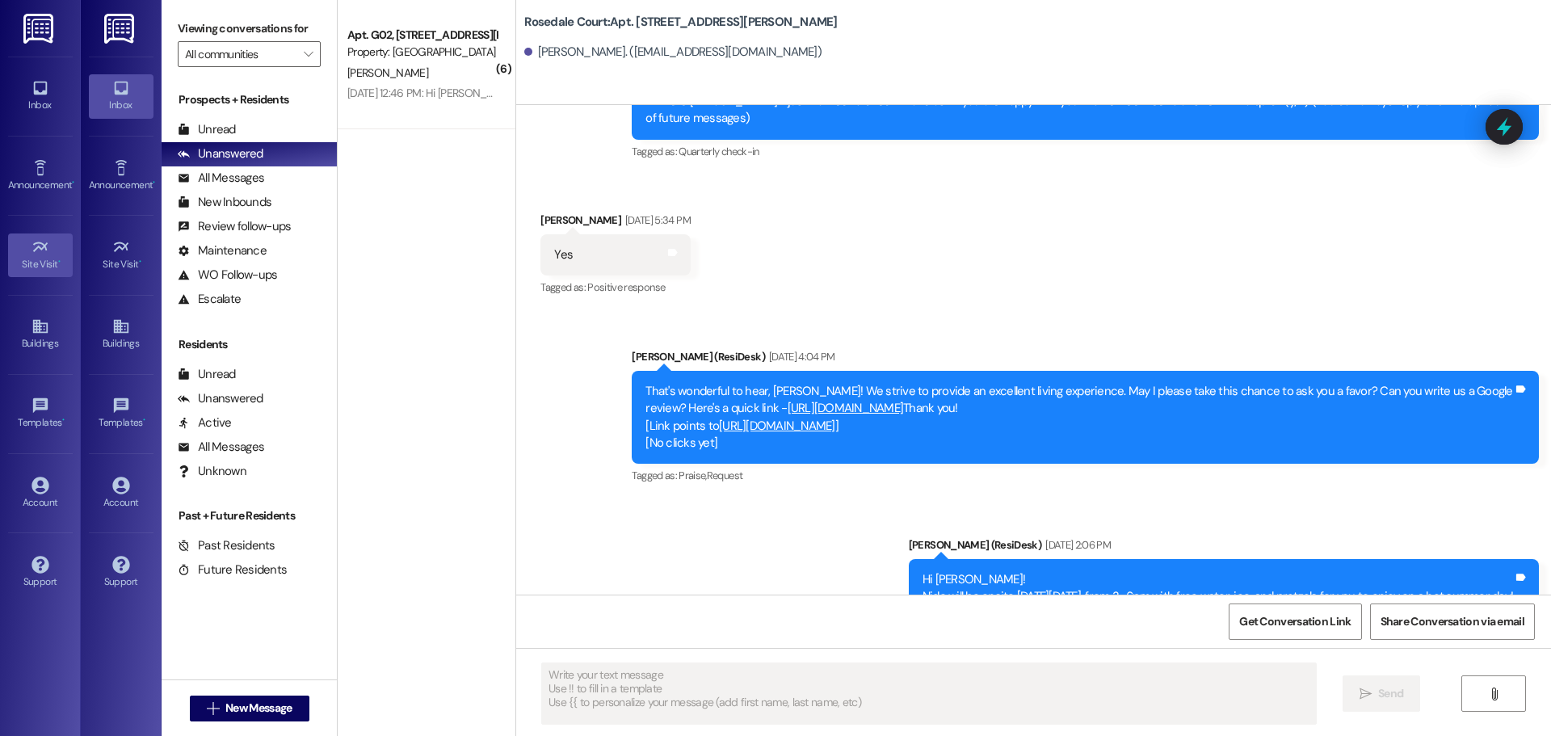
scroll to position [0, 0]
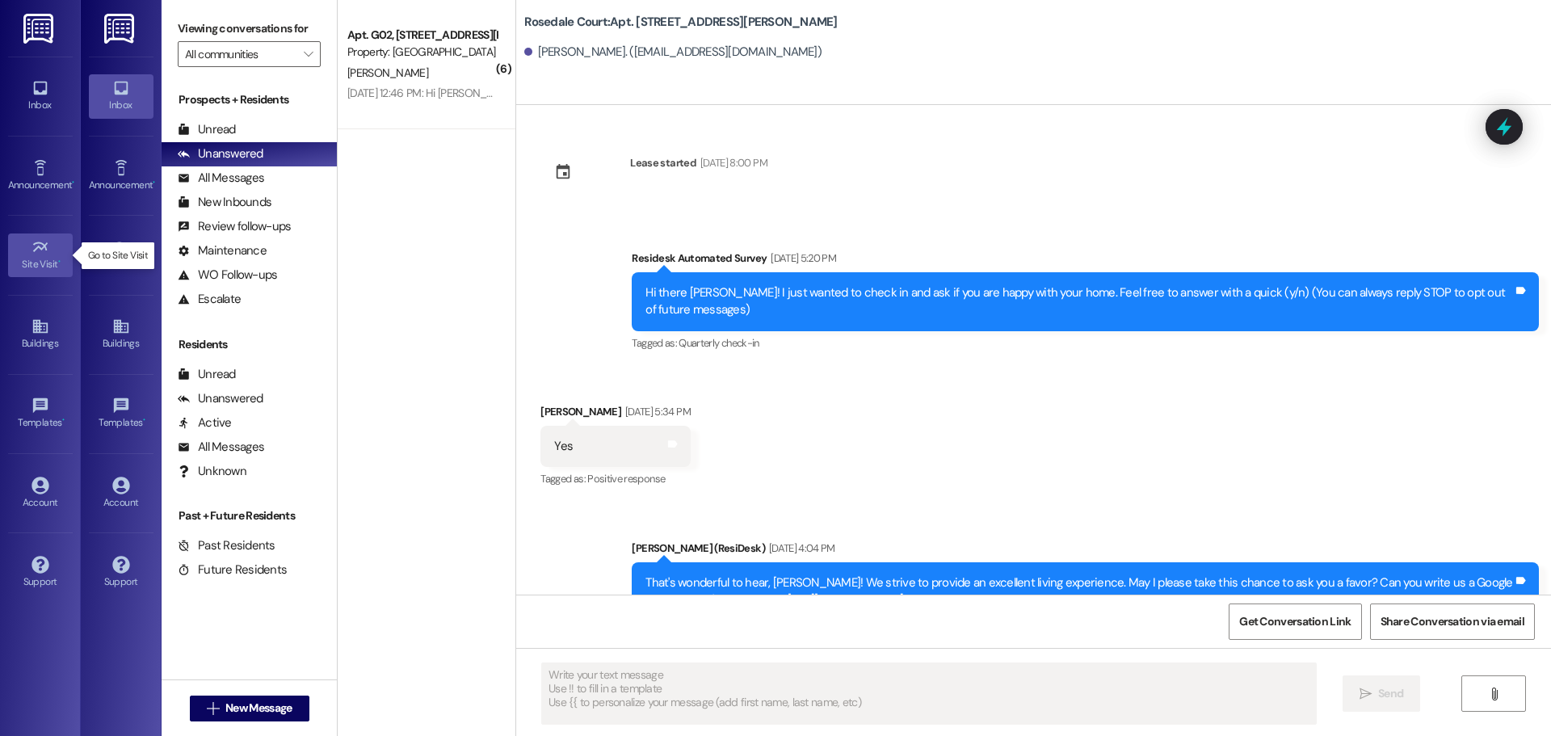
click at [47, 251] on icon at bounding box center [41, 247] width 18 height 18
click at [107, 263] on div "Site Visit •" at bounding box center [121, 264] width 81 height 16
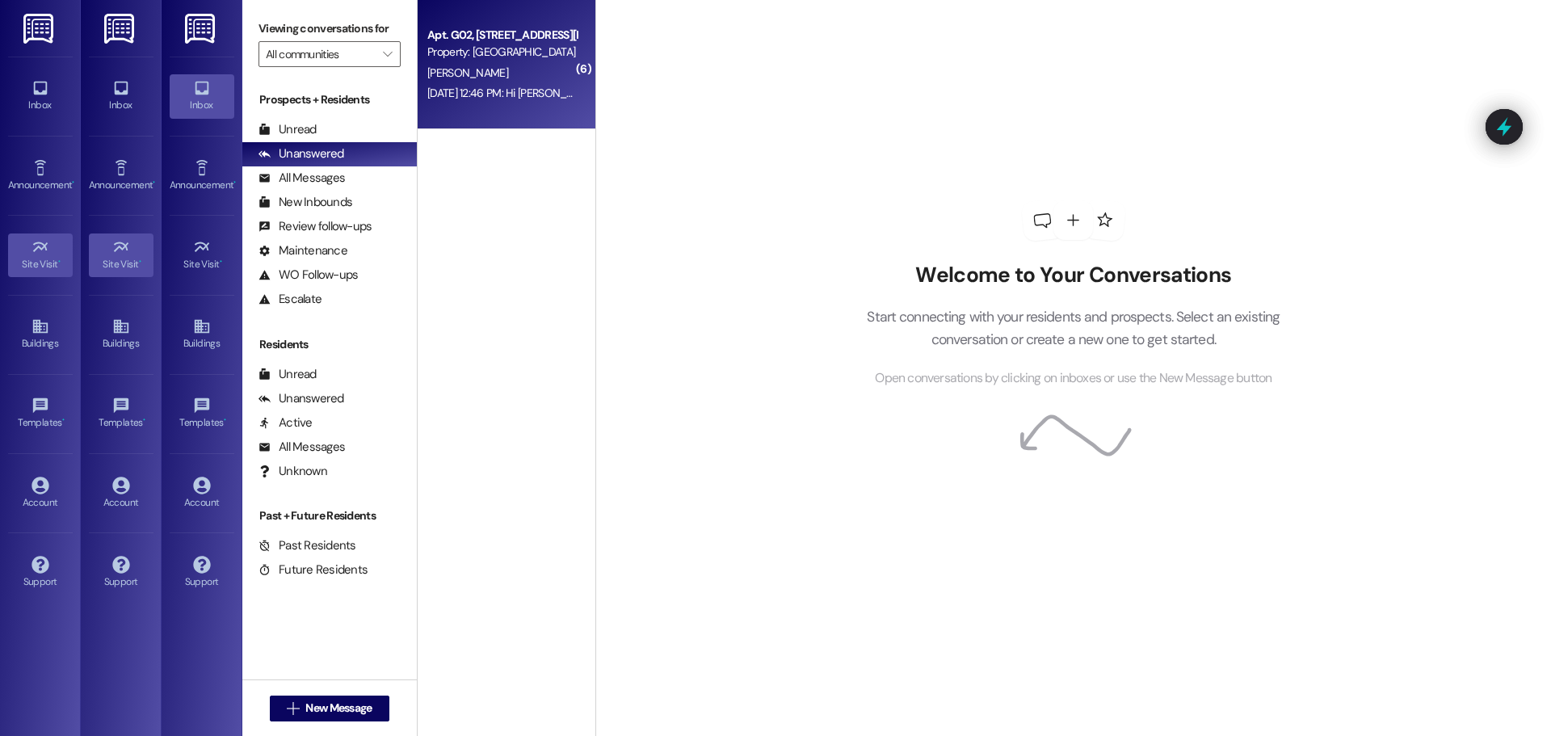
click at [516, 68] on div "[PERSON_NAME]" at bounding box center [502, 73] width 153 height 20
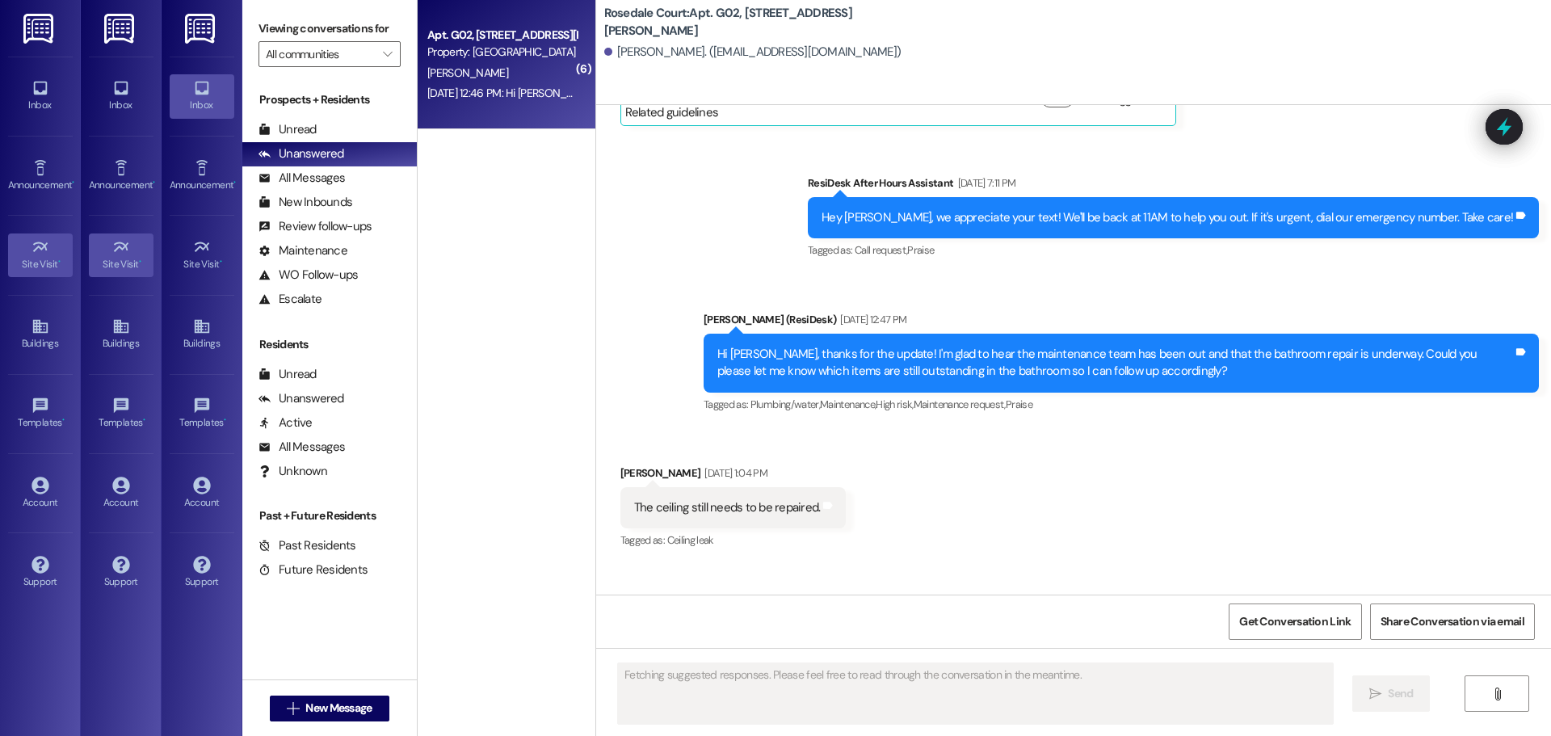
scroll to position [5189, 0]
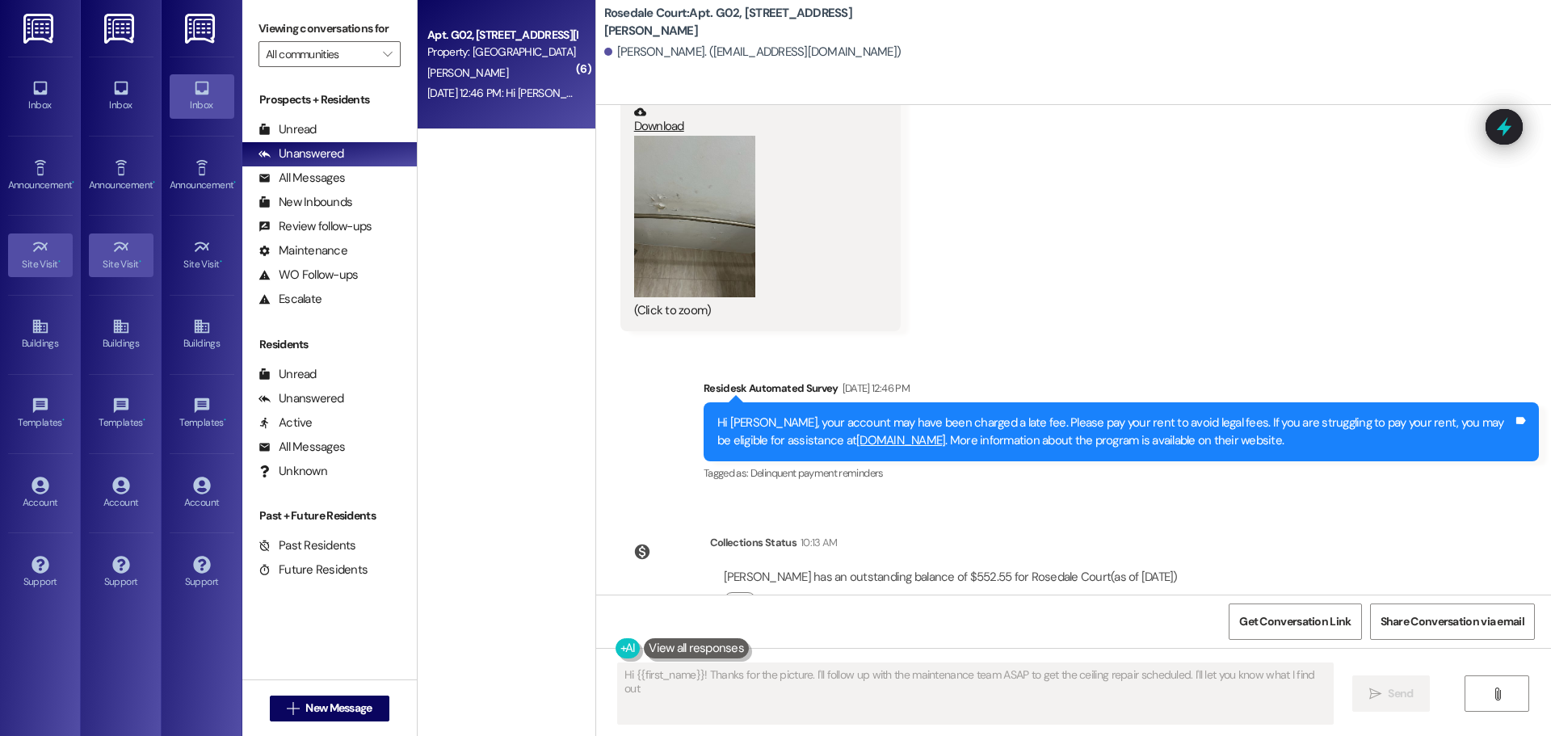
type textarea "Hi {{first_name}}! Thanks for the picture. I'll follow up with the maintenance …"
click at [1347, 621] on span "Get Conversation Link" at bounding box center [1294, 621] width 111 height 17
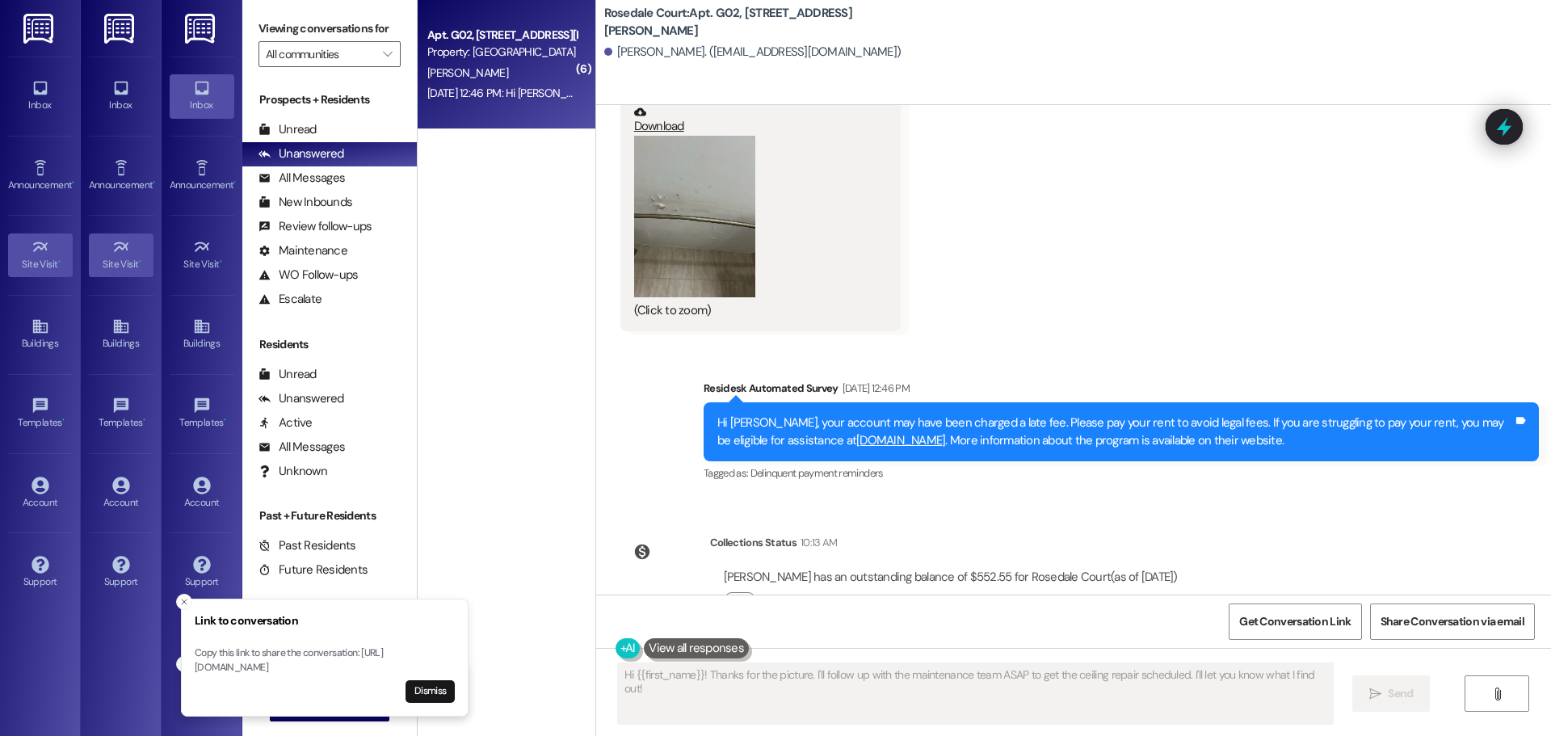
click at [299, 655] on p "Copy this link to share the conversation: [URL][DOMAIN_NAME]" at bounding box center [325, 660] width 260 height 28
drag, startPoint x: 365, startPoint y: 671, endPoint x: 322, endPoint y: 690, distance: 47.7
click at [322, 690] on div "Dismiss" at bounding box center [325, 691] width 260 height 23
drag, startPoint x: 398, startPoint y: 667, endPoint x: 368, endPoint y: 658, distance: 31.2
click at [368, 658] on p "Copy this link to share the conversation: [URL][DOMAIN_NAME]" at bounding box center [295, 660] width 260 height 28
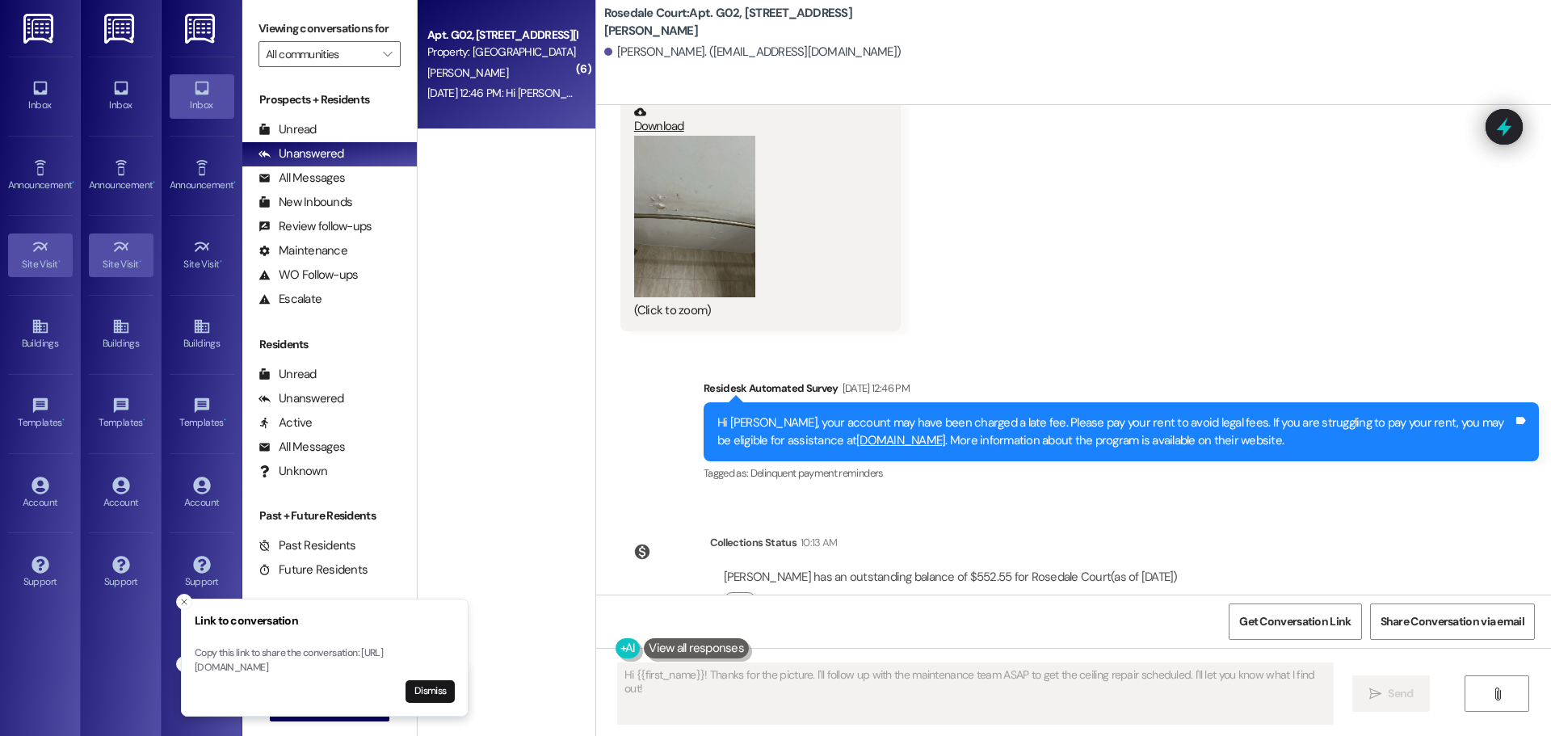
drag, startPoint x: 196, startPoint y: 655, endPoint x: 397, endPoint y: 686, distance: 203.5
click at [397, 675] on p "Copy this link to share the conversation: [URL][DOMAIN_NAME]" at bounding box center [325, 660] width 260 height 28
drag, startPoint x: 299, startPoint y: 659, endPoint x: 663, endPoint y: 648, distance: 364.6
click at [663, 648] on button at bounding box center [696, 648] width 105 height 20
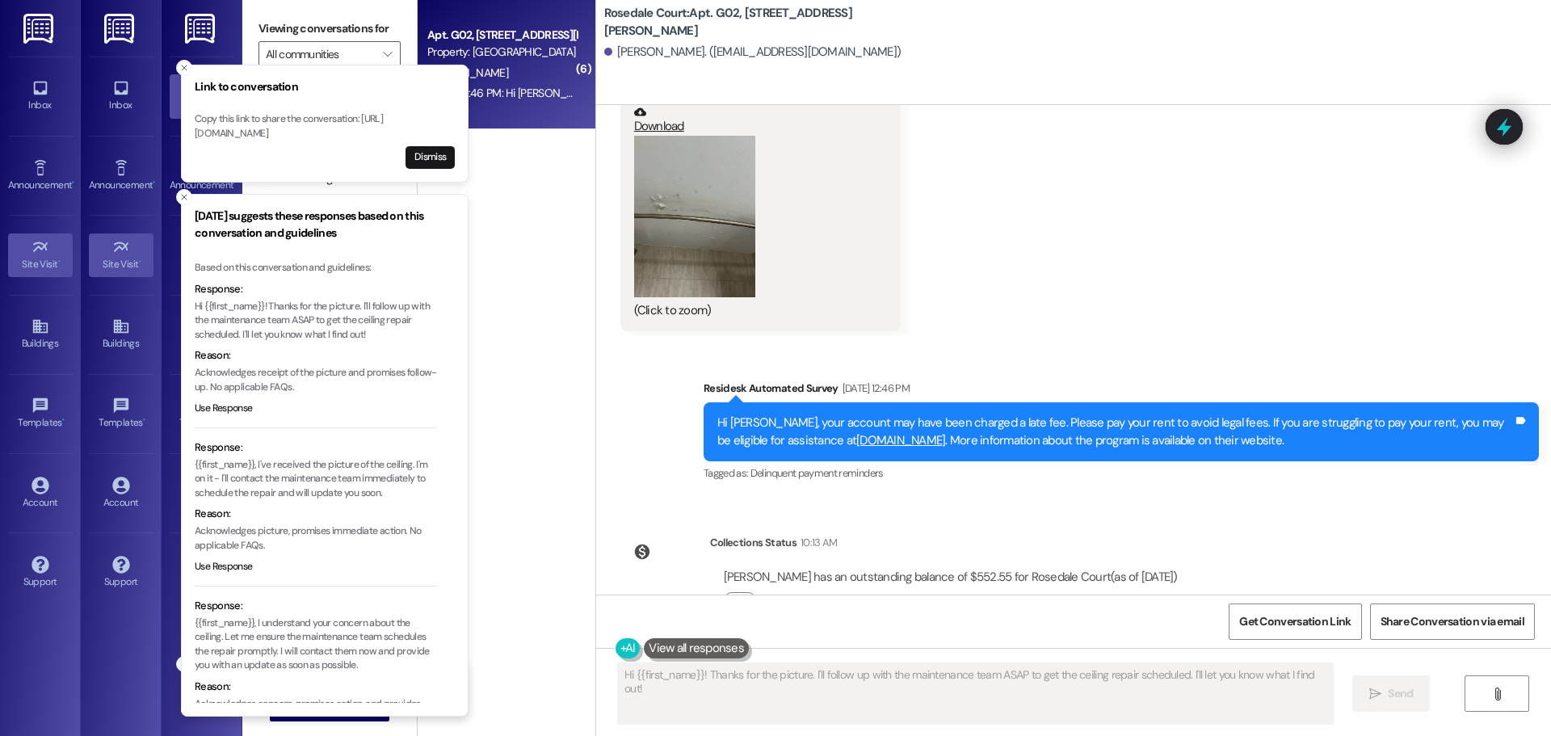
click at [667, 648] on button at bounding box center [696, 648] width 105 height 20
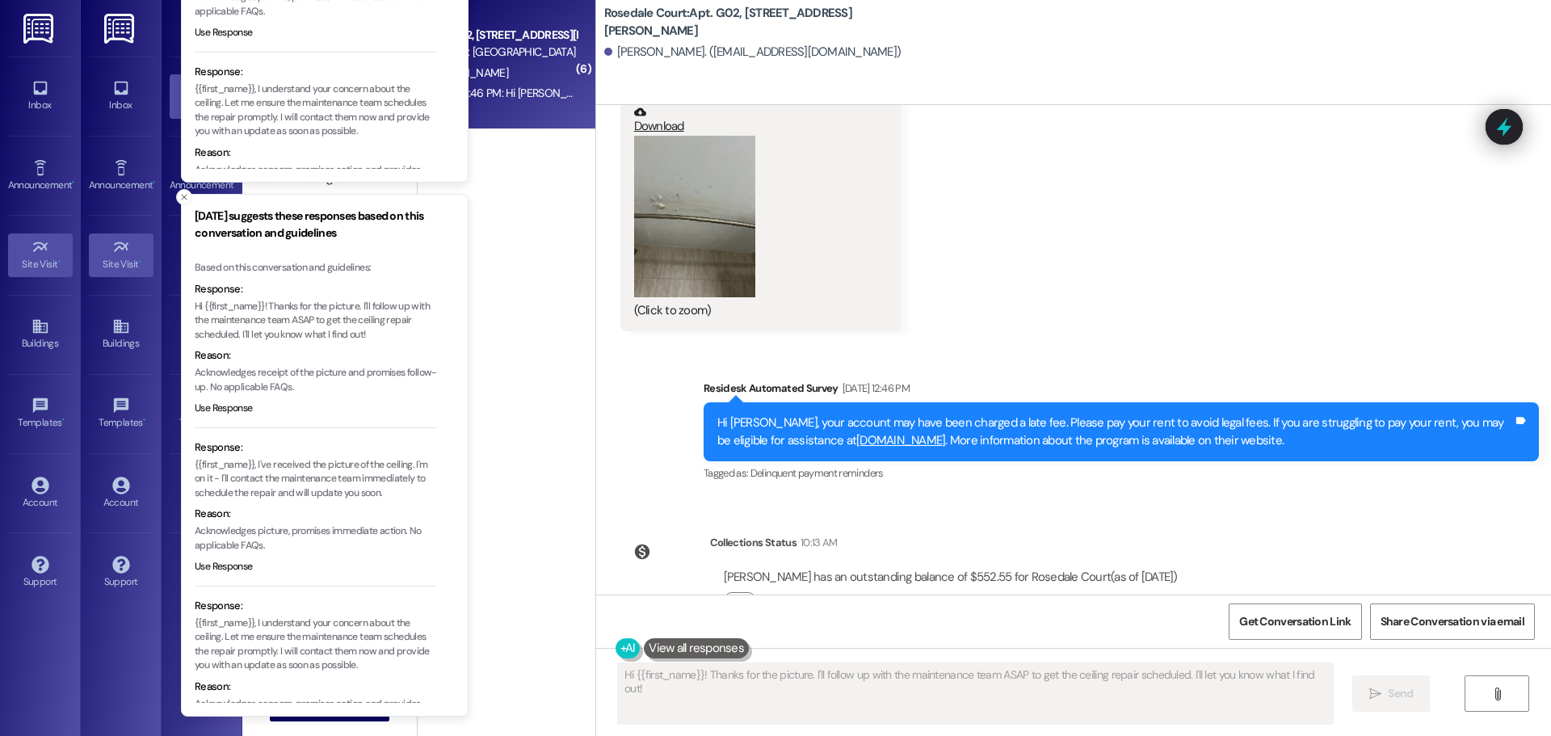
click at [501, 412] on div "( 6 ) Apt. G02, [STREET_ADDRESS][PERSON_NAME] Property: [GEOGRAPHIC_DATA] [PERS…" at bounding box center [507, 310] width 178 height 621
click at [528, 297] on div "( 6 ) Apt. G02, [STREET_ADDRESS][PERSON_NAME] Property: [GEOGRAPHIC_DATA] [PERS…" at bounding box center [507, 310] width 178 height 621
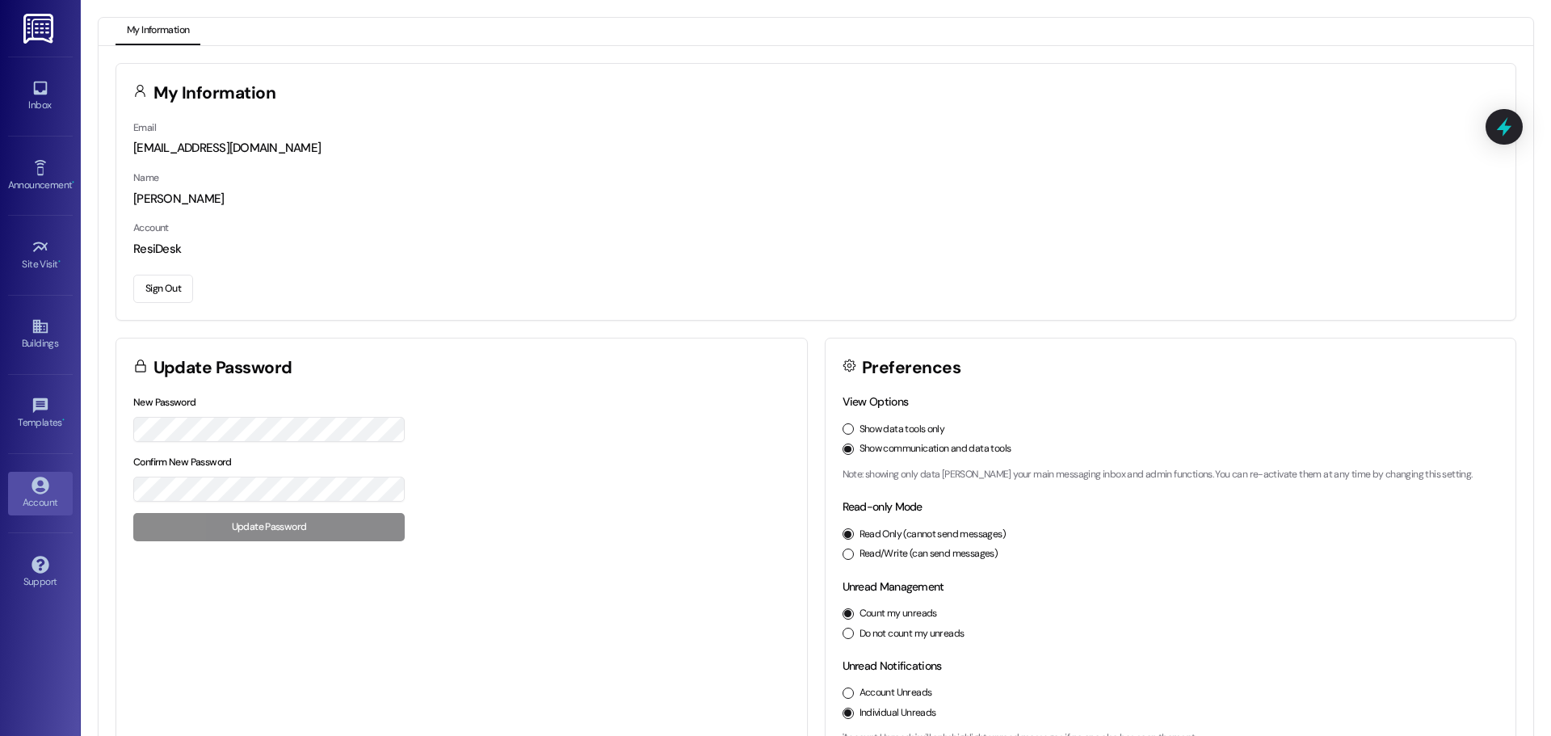
scroll to position [45, 0]
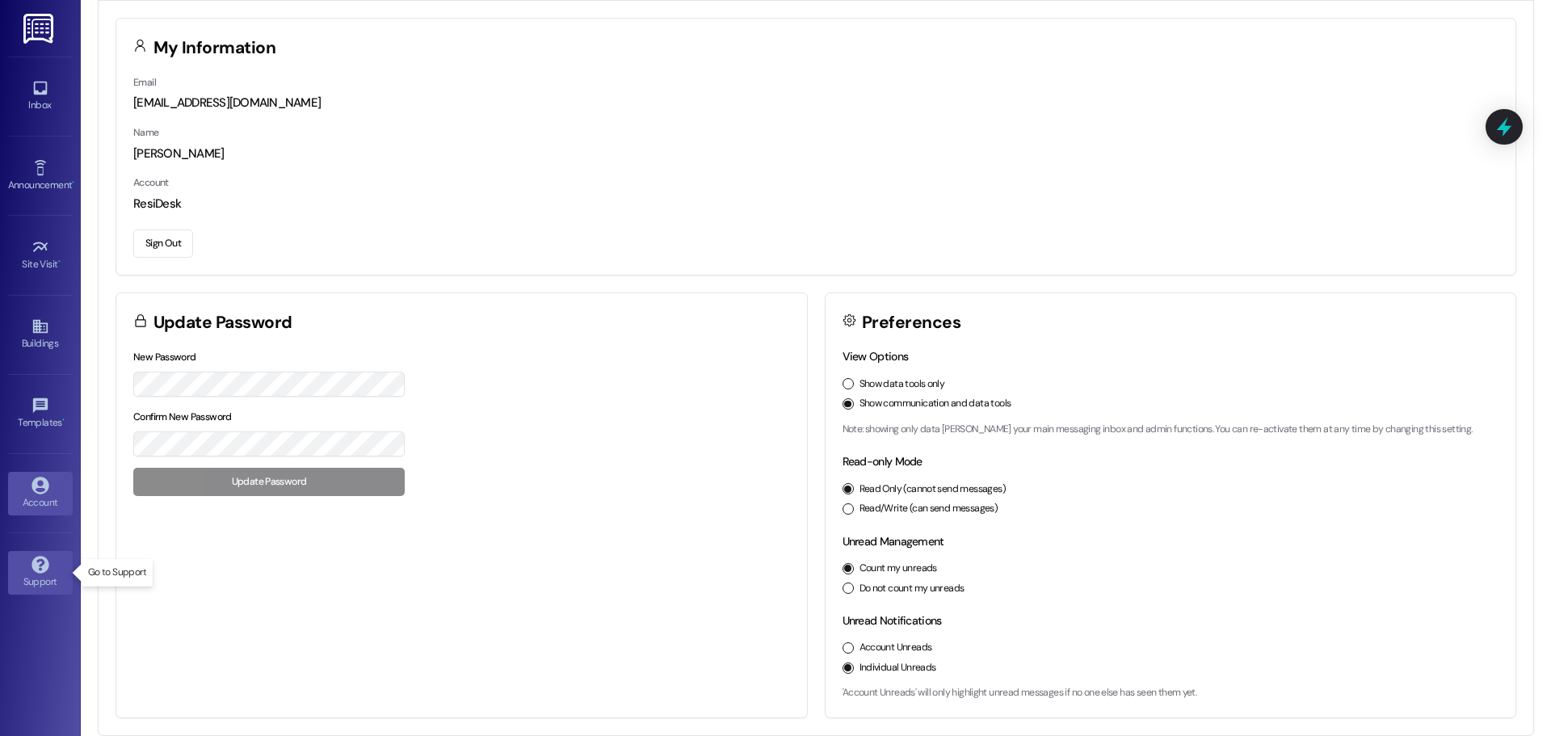
click at [39, 564] on icon at bounding box center [40, 564] width 17 height 17
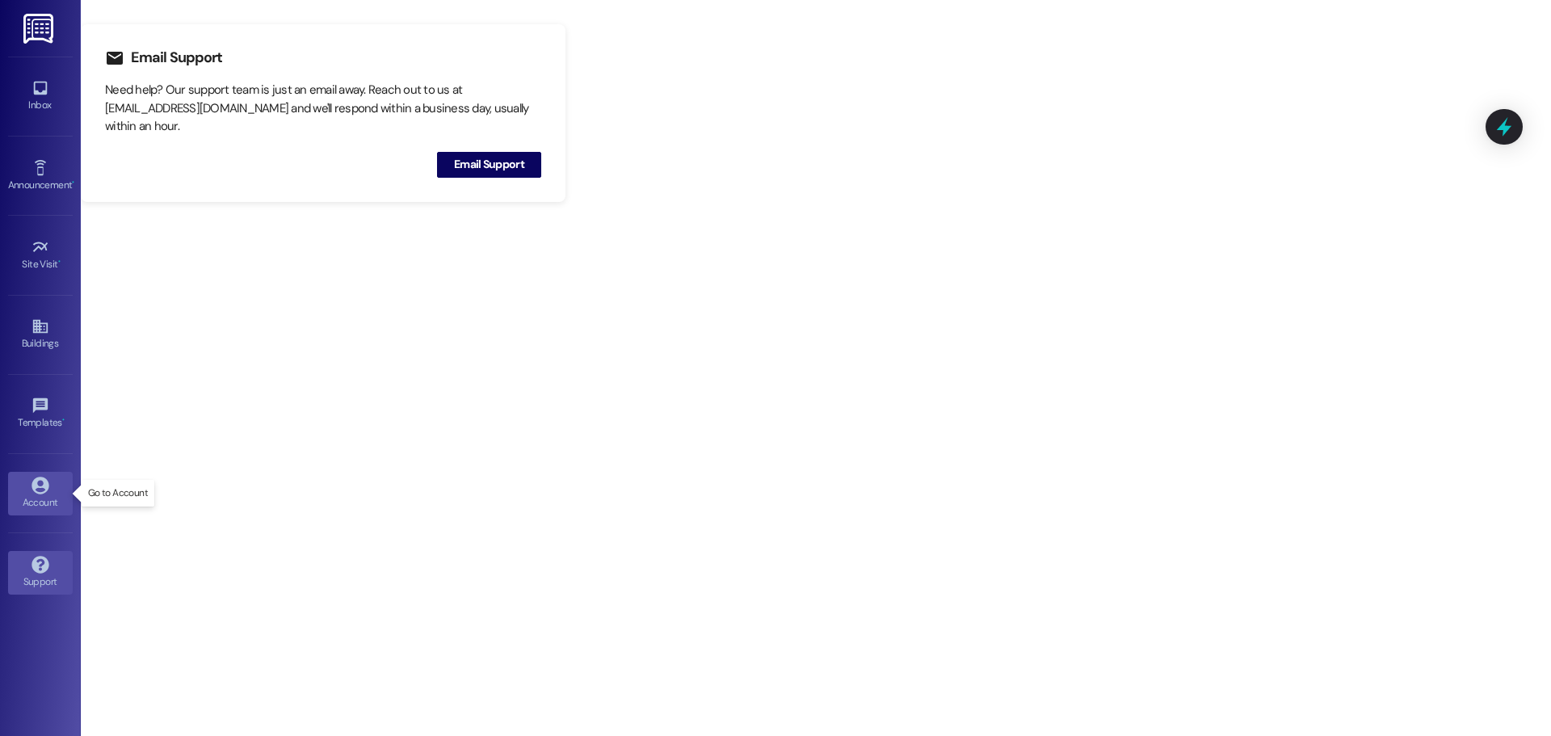
click at [29, 493] on link "Account" at bounding box center [40, 494] width 65 height 44
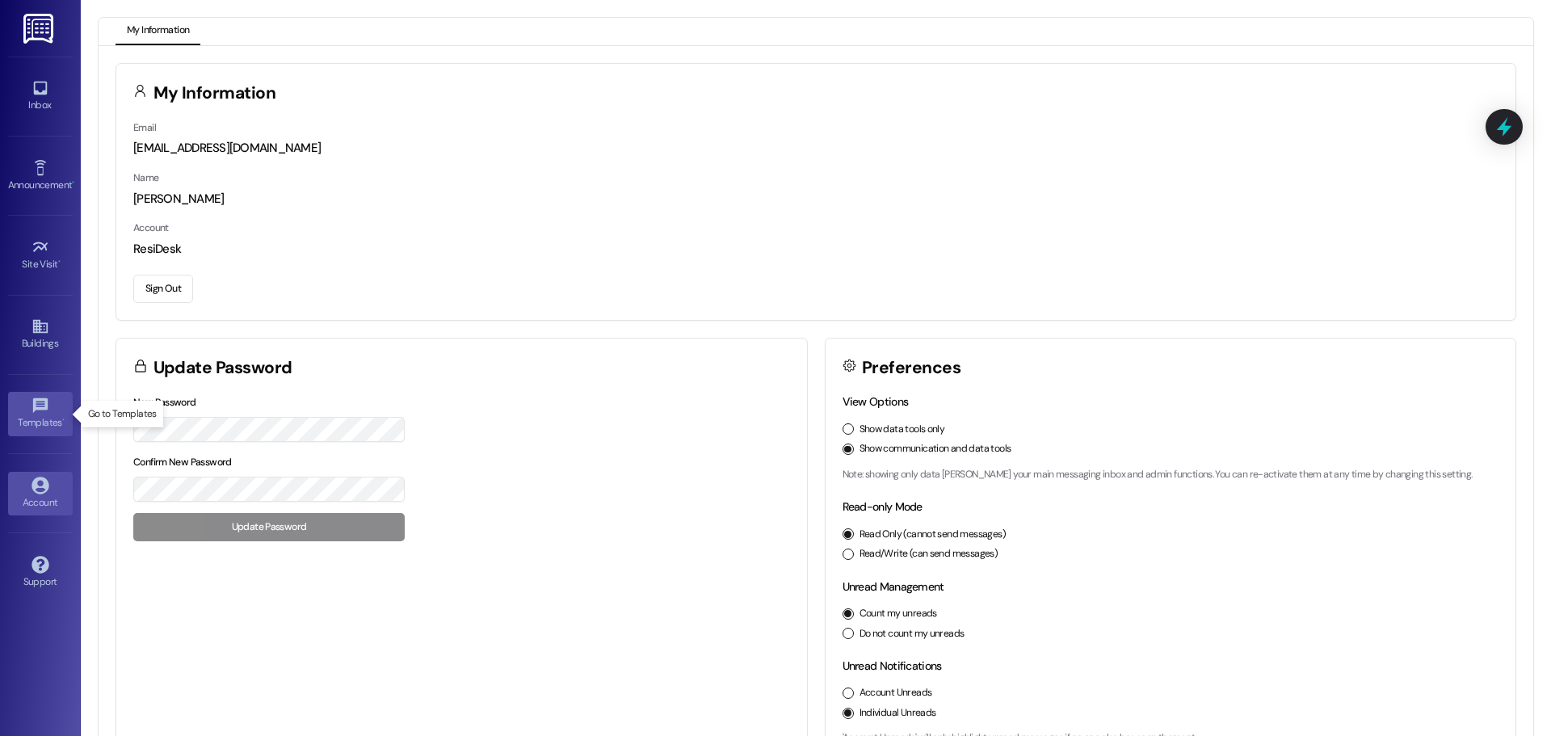
click at [40, 418] on div "Templates •" at bounding box center [40, 422] width 81 height 16
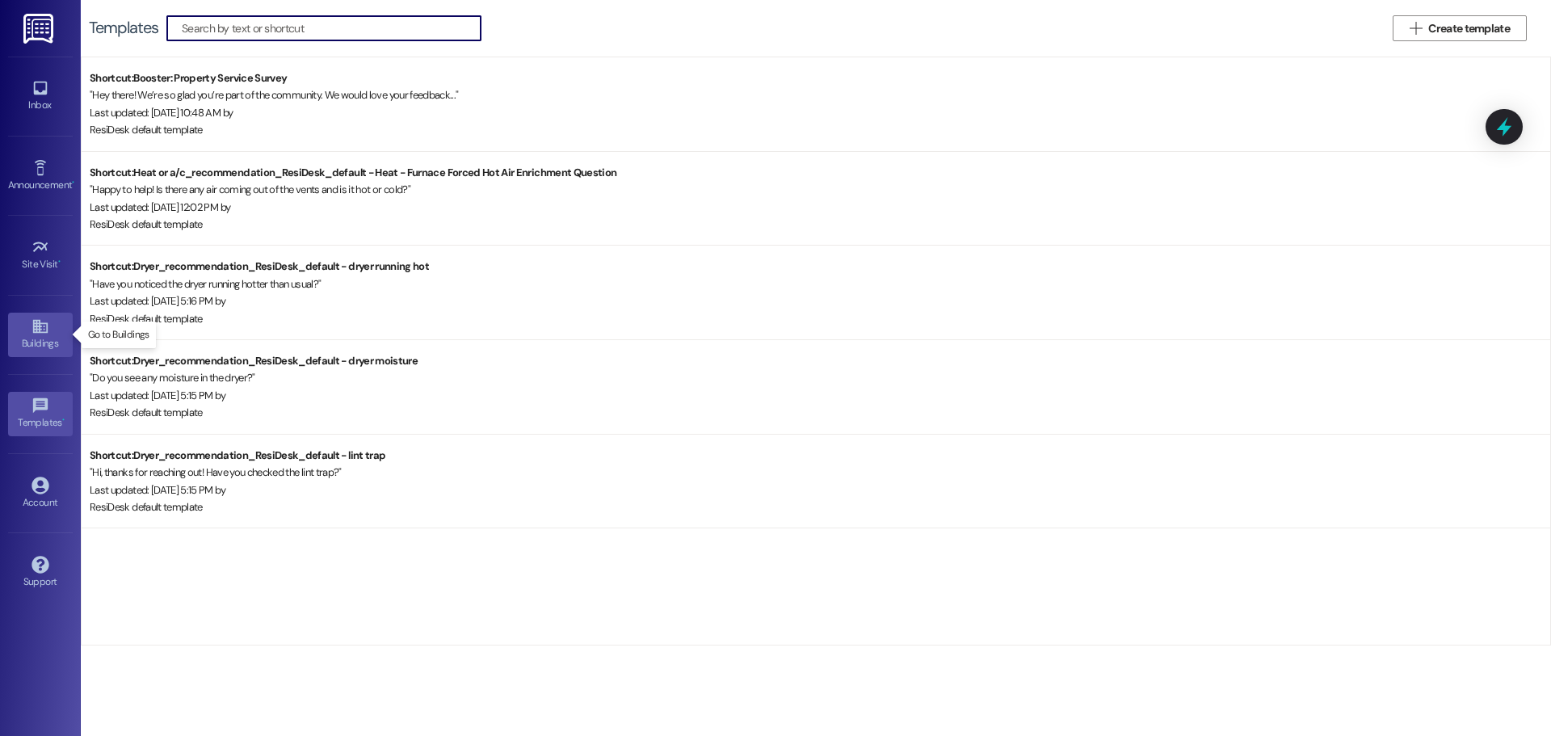
click at [41, 326] on icon at bounding box center [39, 327] width 15 height 14
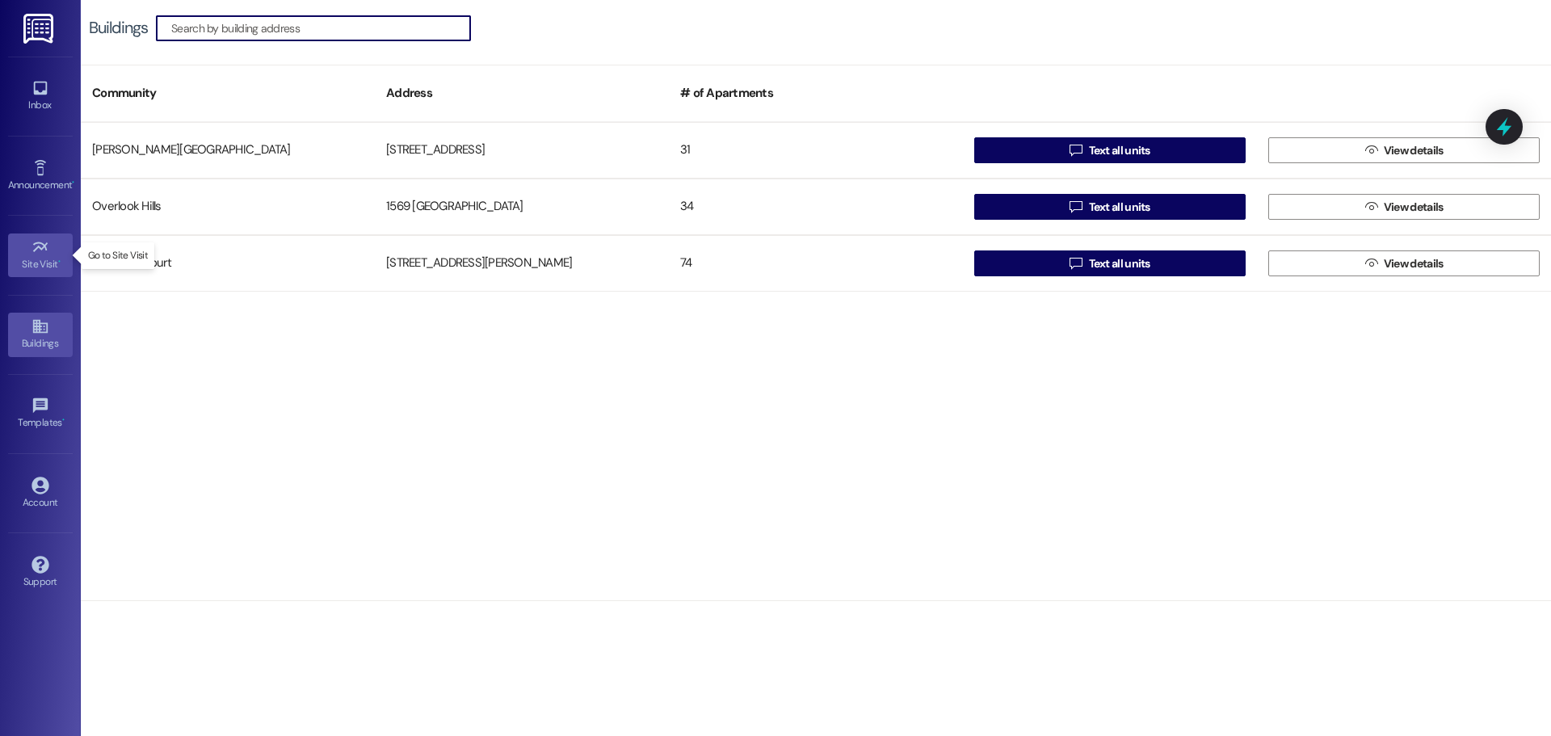
click at [45, 263] on div "Site Visit •" at bounding box center [40, 264] width 81 height 16
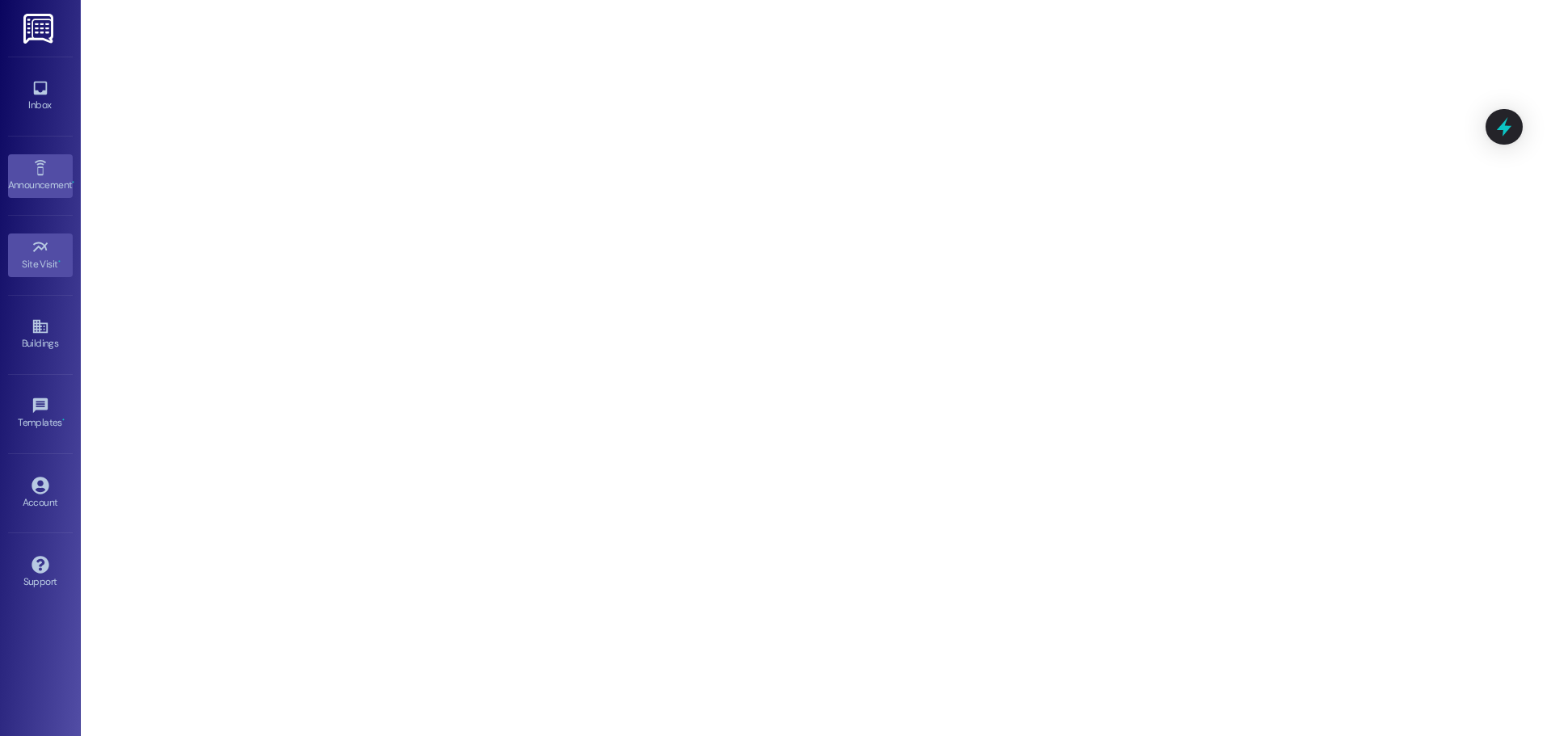
click at [38, 175] on icon at bounding box center [41, 168] width 18 height 18
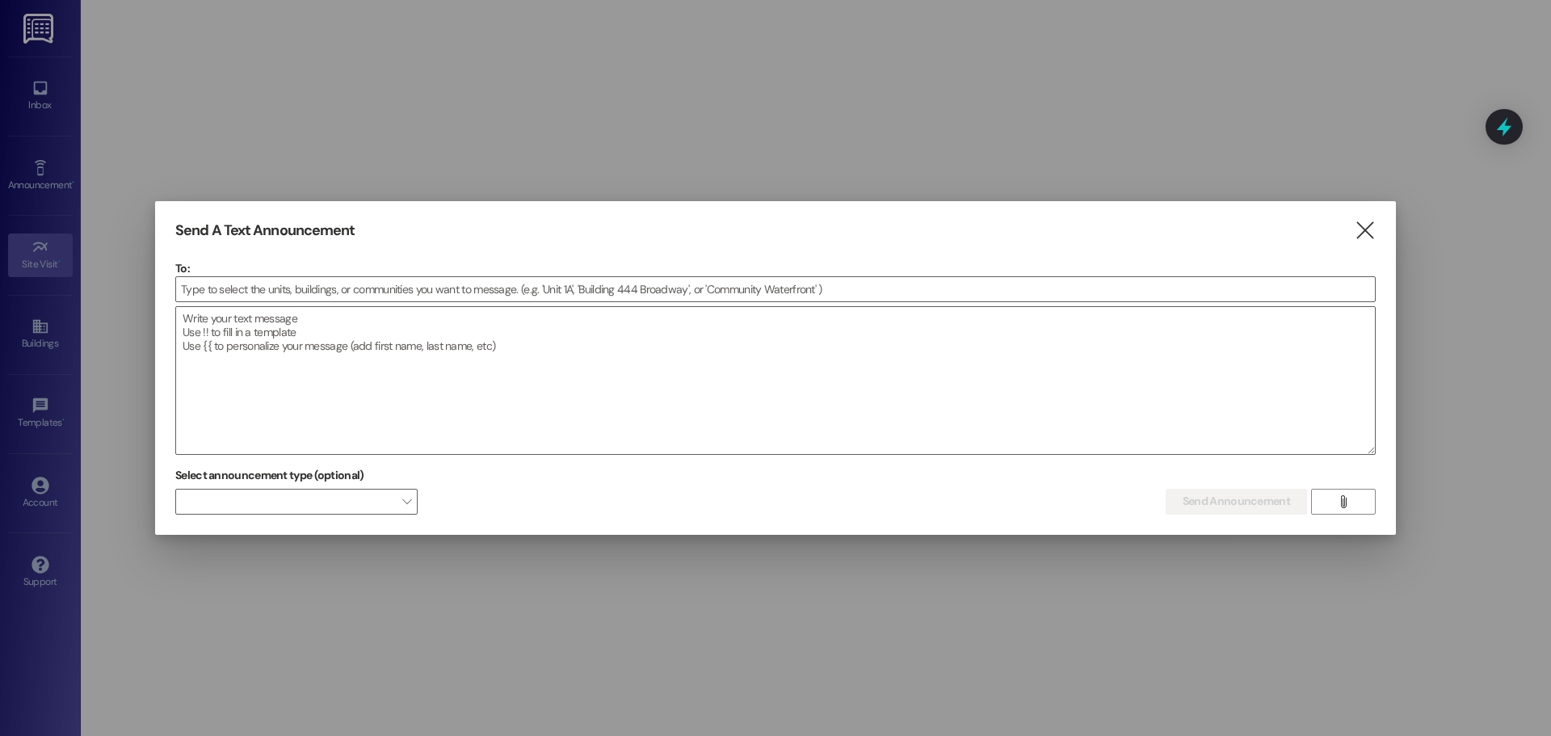
click at [37, 95] on div at bounding box center [775, 368] width 1551 height 736
click at [36, 34] on div at bounding box center [775, 368] width 1551 height 736
click at [1370, 231] on icon "" at bounding box center [1365, 230] width 22 height 17
